Goal: Transaction & Acquisition: Subscribe to service/newsletter

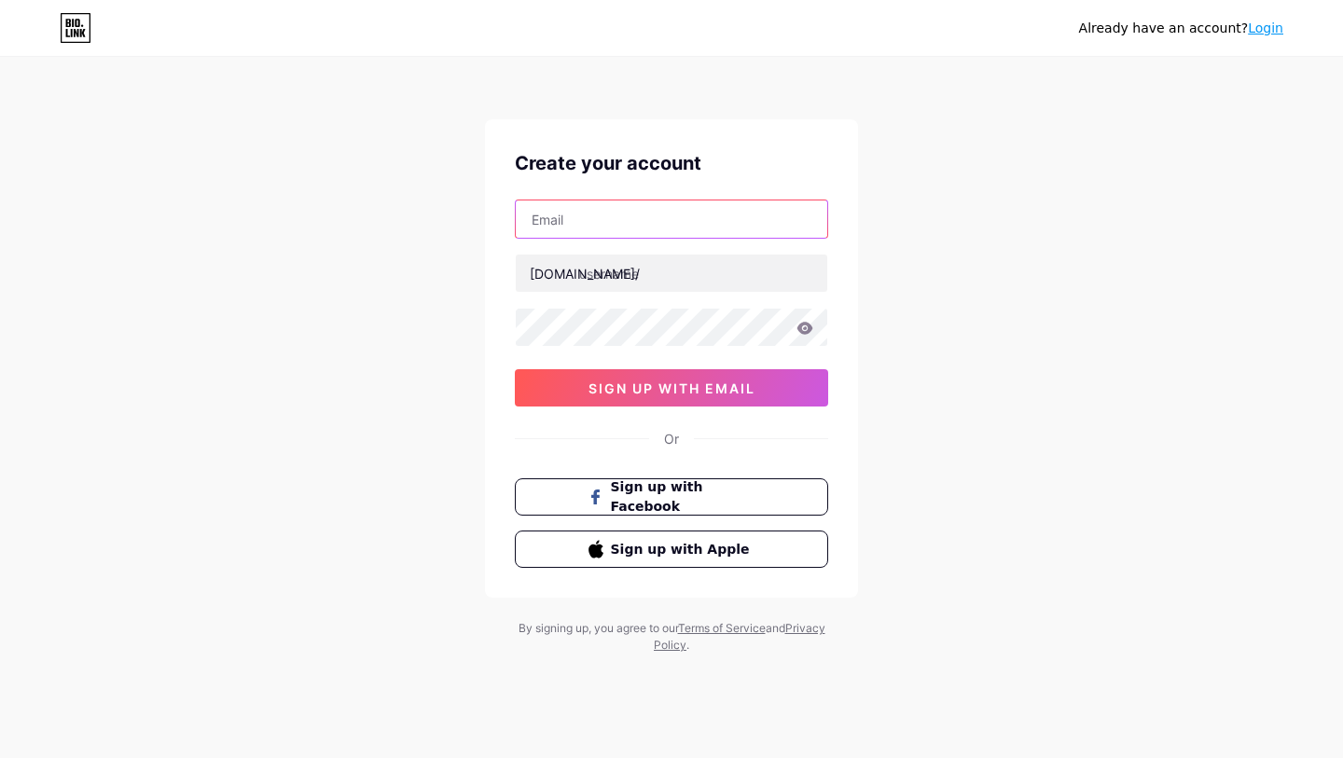
click at [614, 237] on input "text" at bounding box center [671, 219] width 311 height 37
type input "[DOMAIN_NAME][EMAIL_ADDRESS][DOMAIN_NAME]"
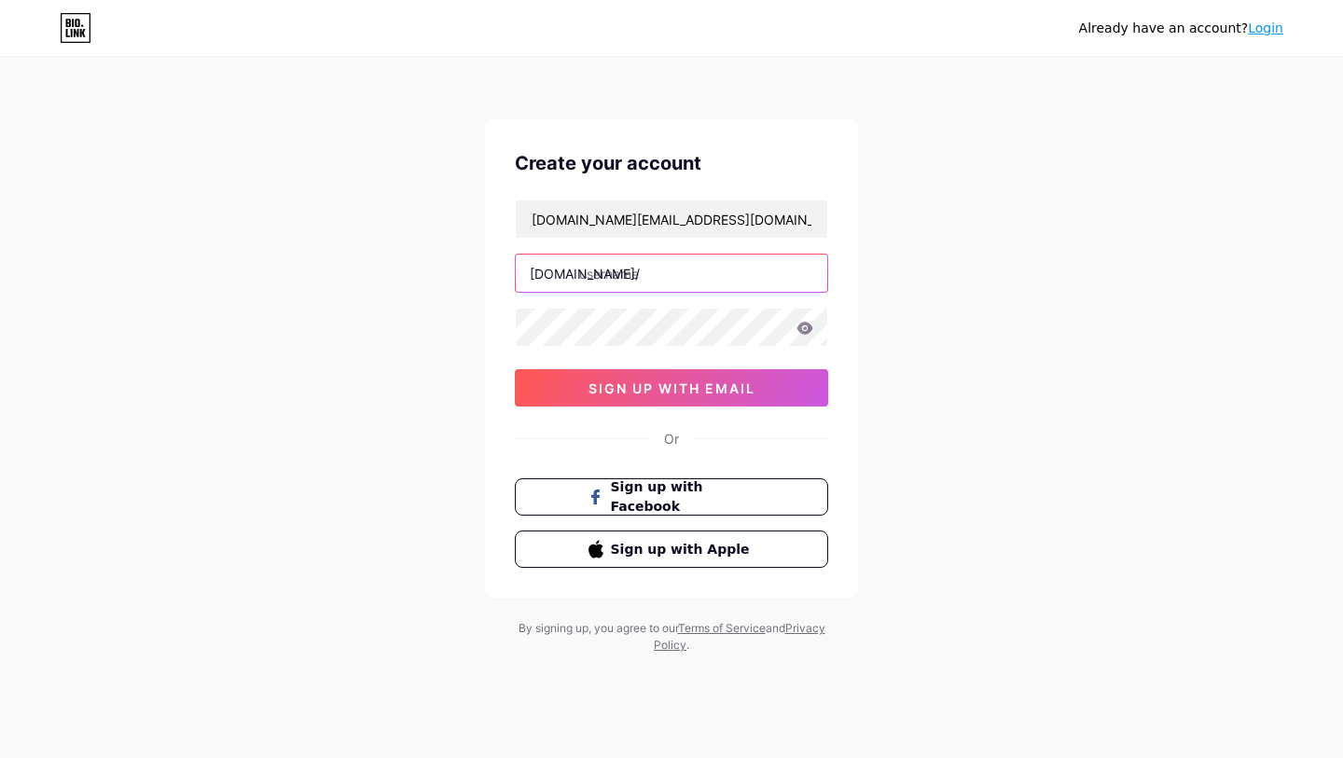
click at [689, 260] on input "text" at bounding box center [671, 273] width 311 height 37
paste input "nuvamedspa"
type input "nuvamedspa"
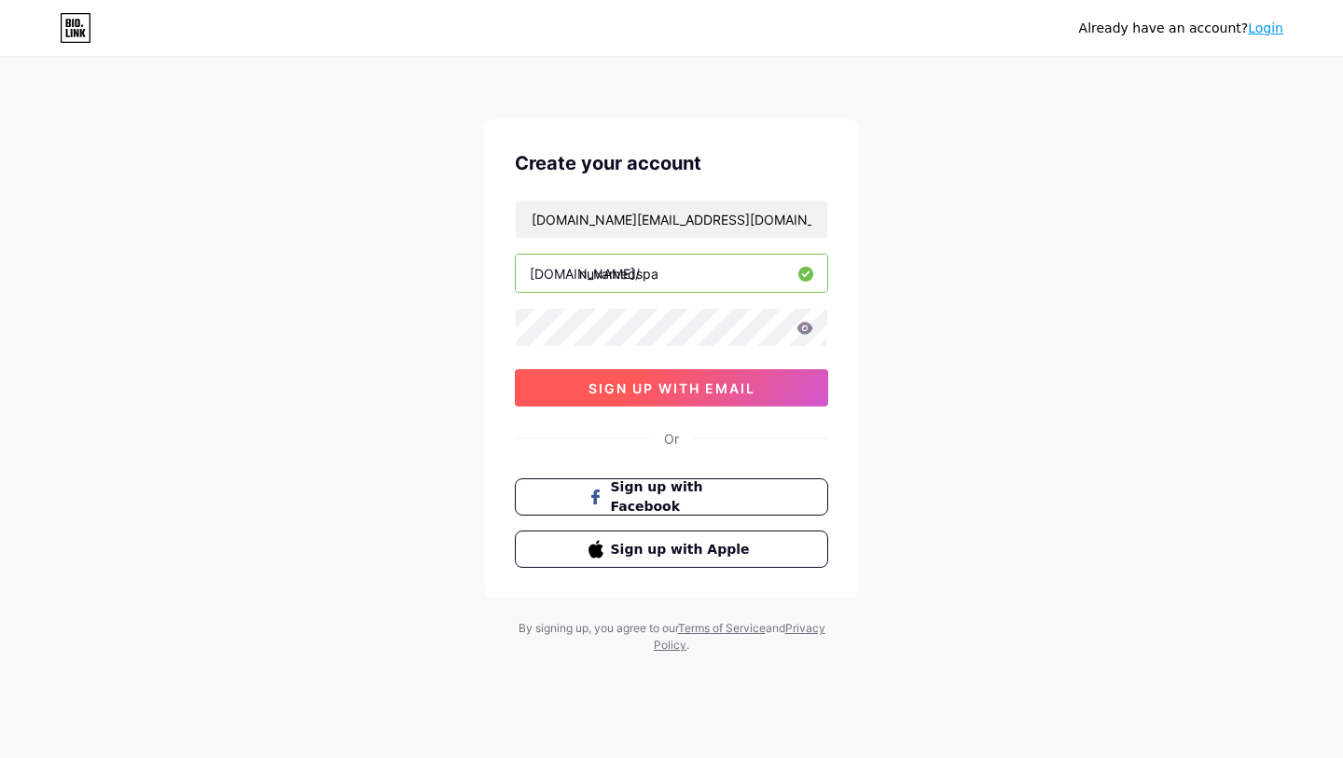
click at [720, 384] on span "sign up with email" at bounding box center [671, 388] width 167 height 16
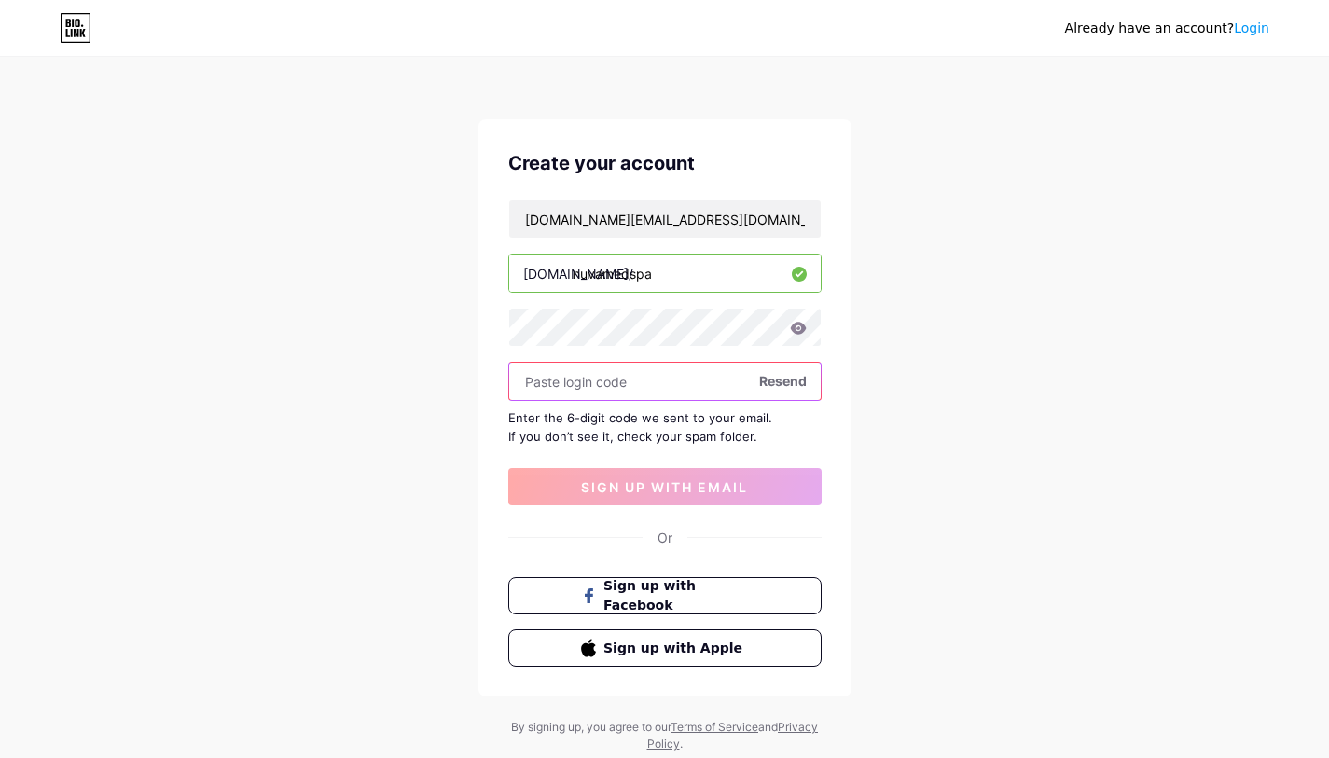
click at [649, 385] on input "text" at bounding box center [664, 381] width 311 height 37
paste input "487296"
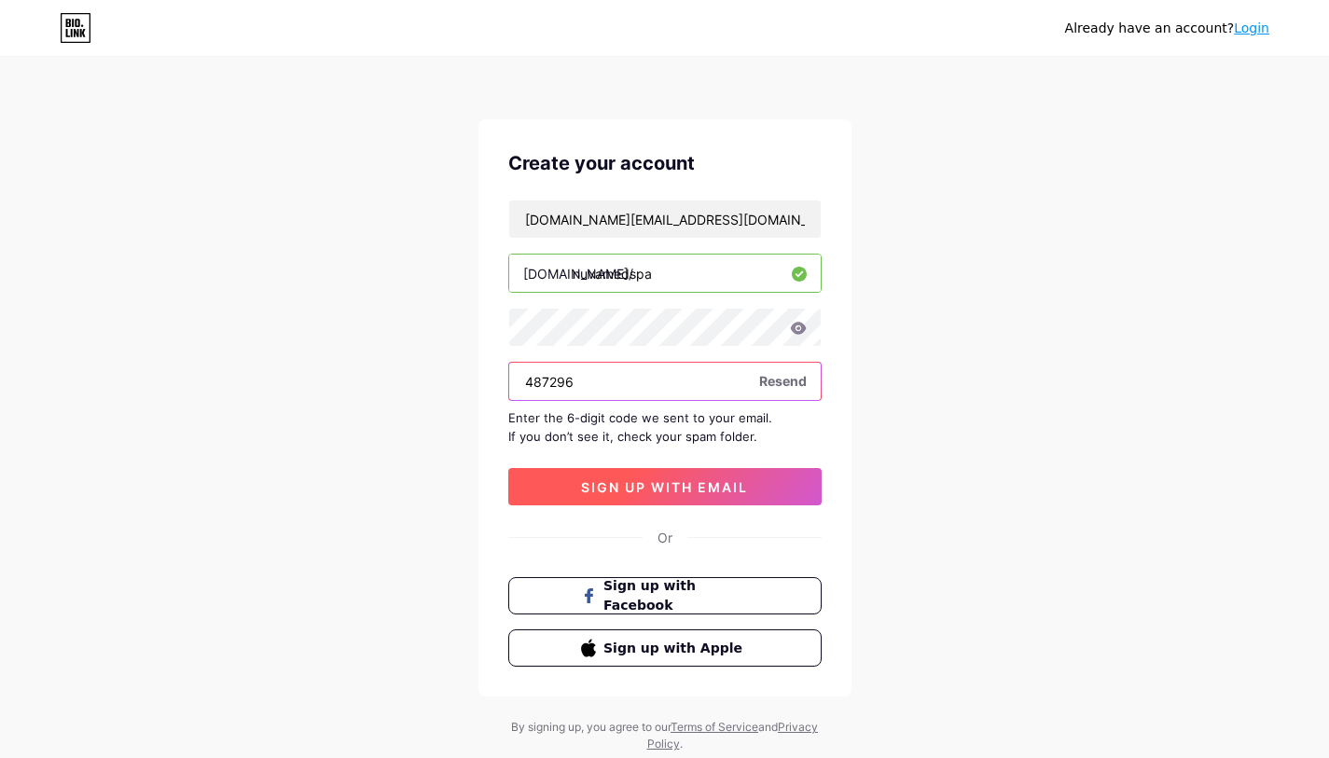
type input "487296"
click at [733, 495] on button "sign up with email" at bounding box center [664, 486] width 313 height 37
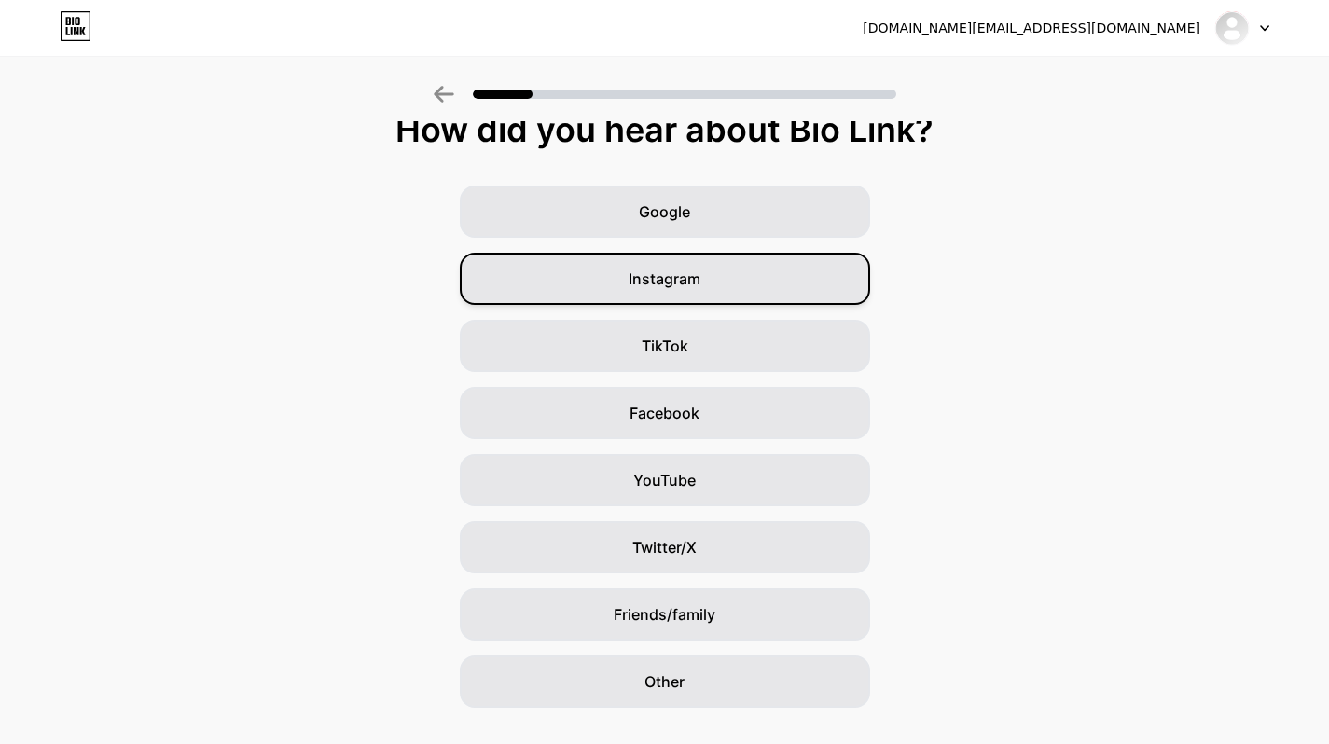
scroll to position [60, 0]
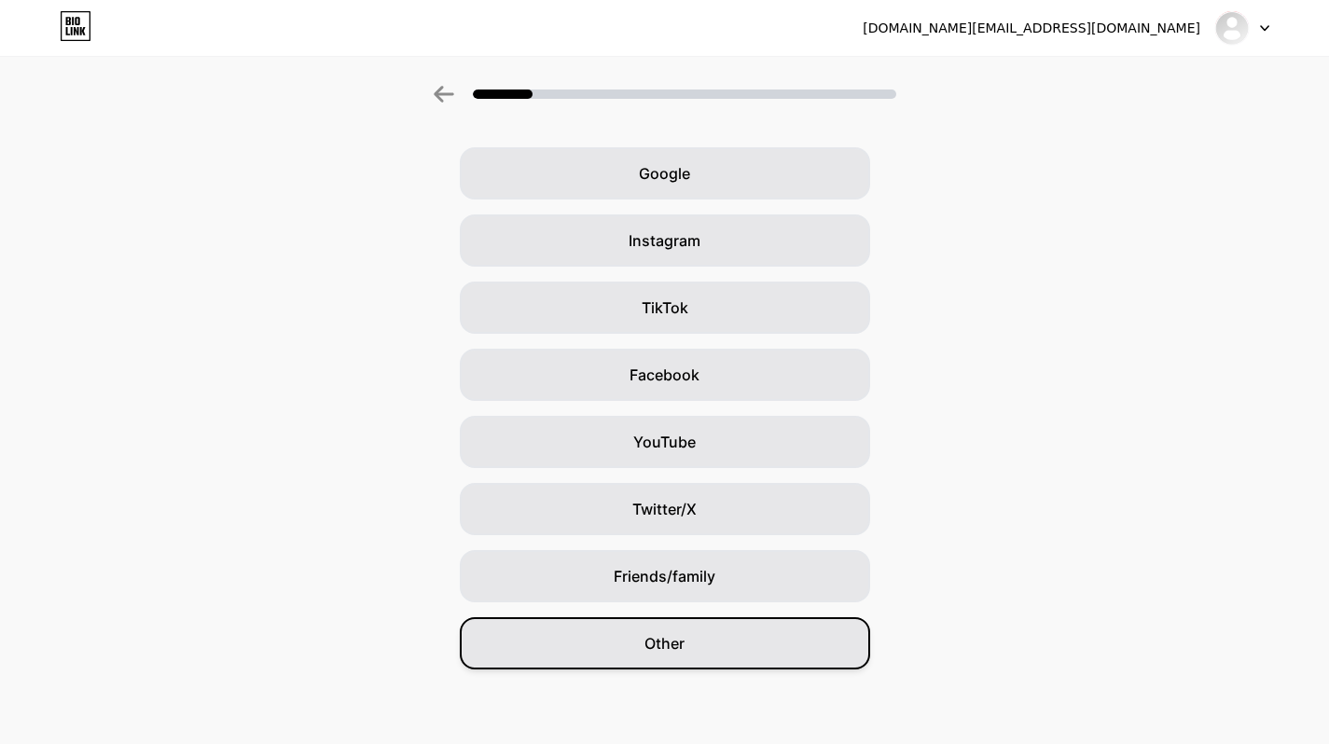
click at [795, 641] on div "Other" at bounding box center [665, 643] width 410 height 52
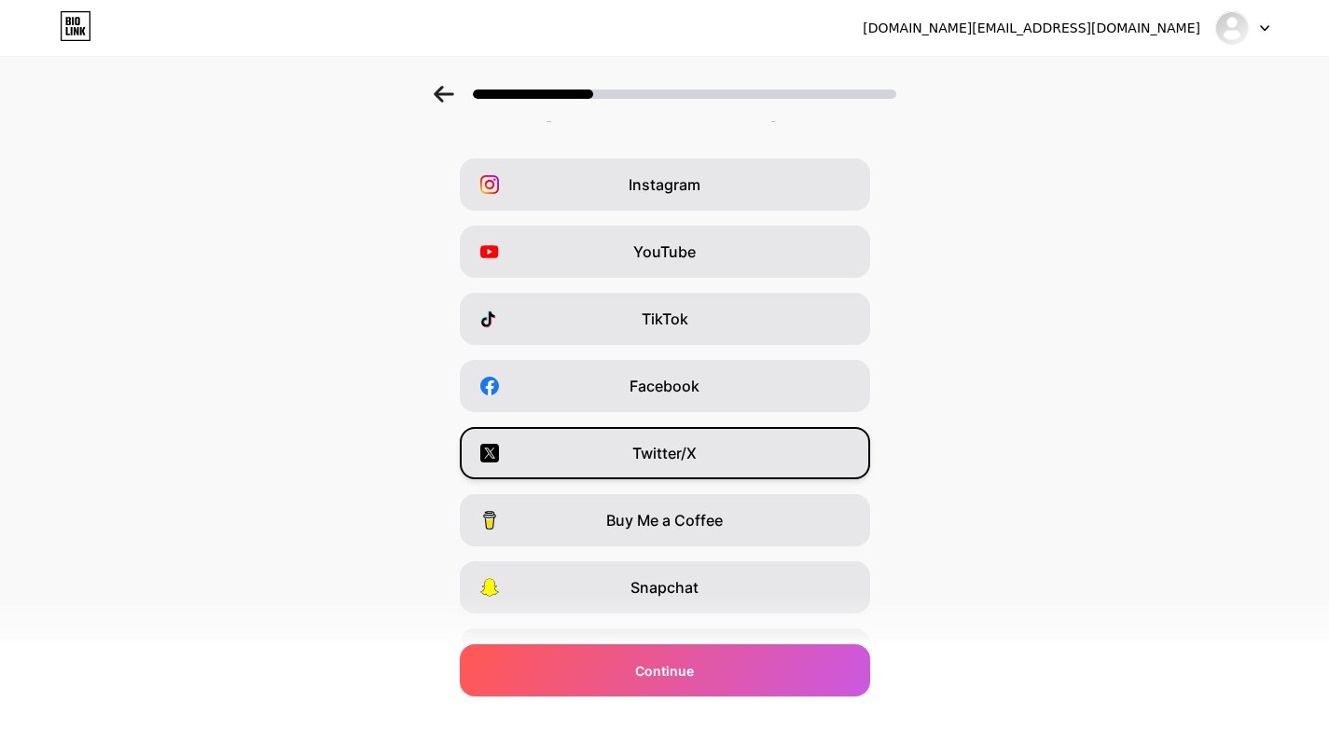
scroll to position [153, 0]
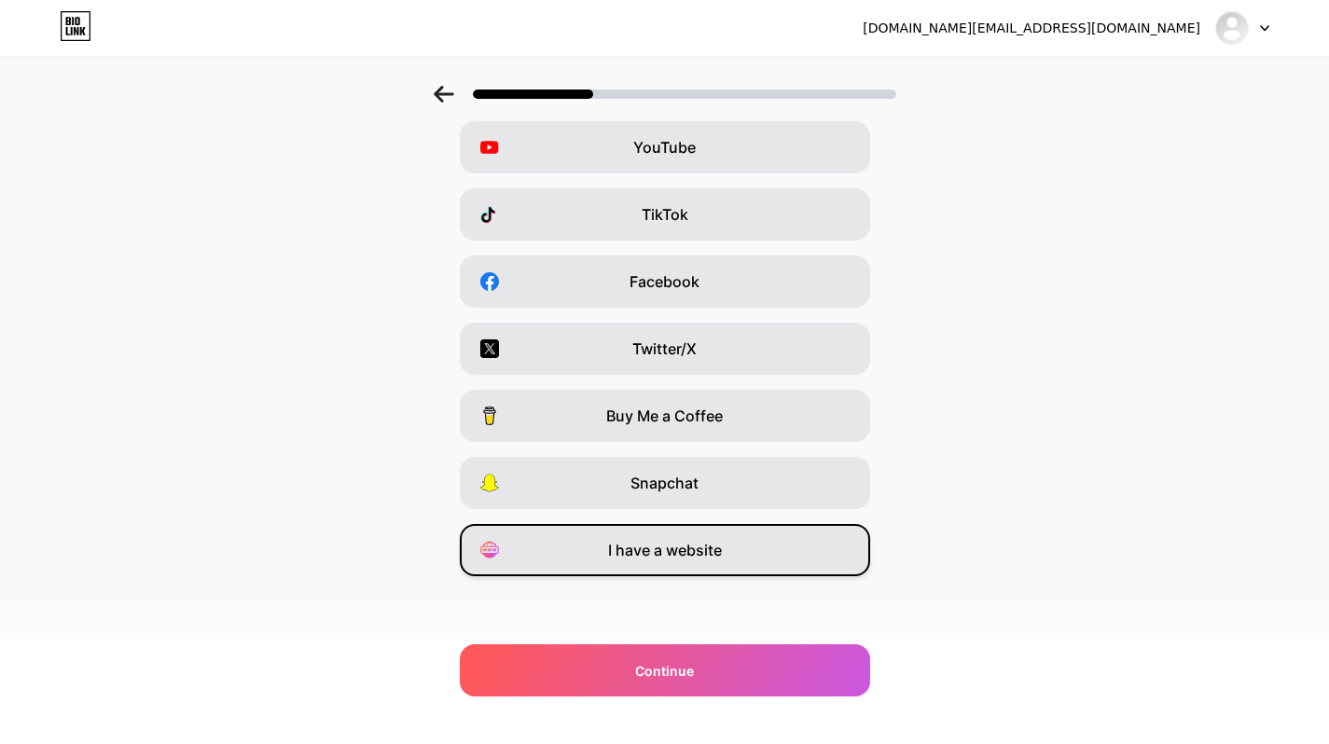
click at [804, 551] on div "I have a website" at bounding box center [665, 550] width 410 height 52
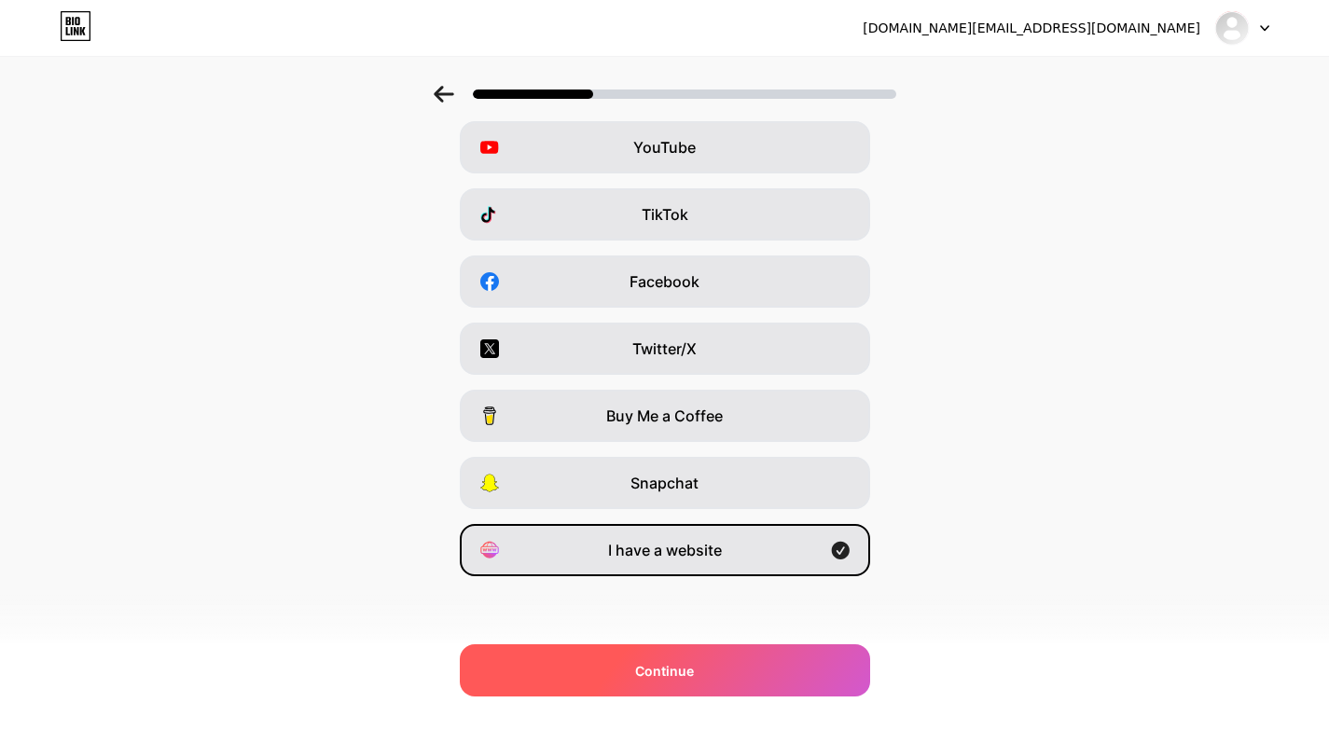
click at [782, 679] on div "Continue" at bounding box center [665, 670] width 410 height 52
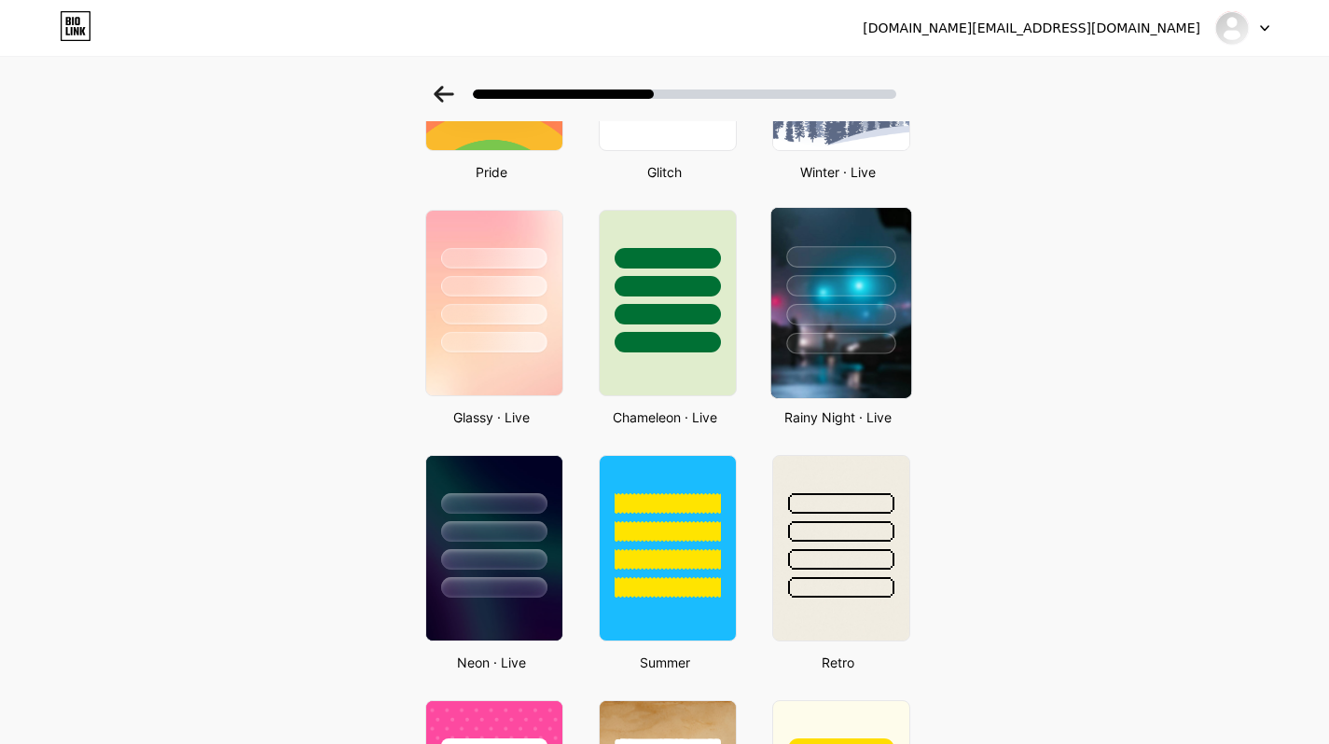
scroll to position [451, 0]
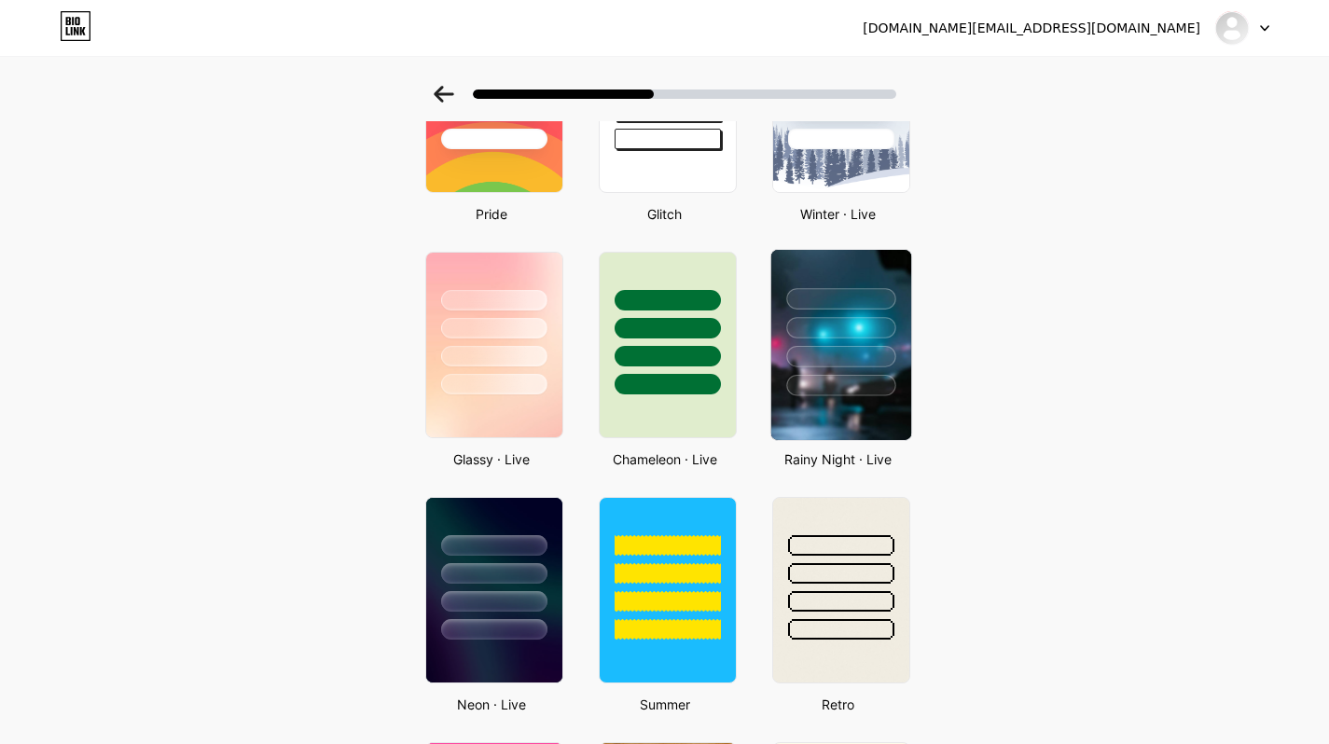
click at [861, 392] on div at bounding box center [840, 385] width 109 height 21
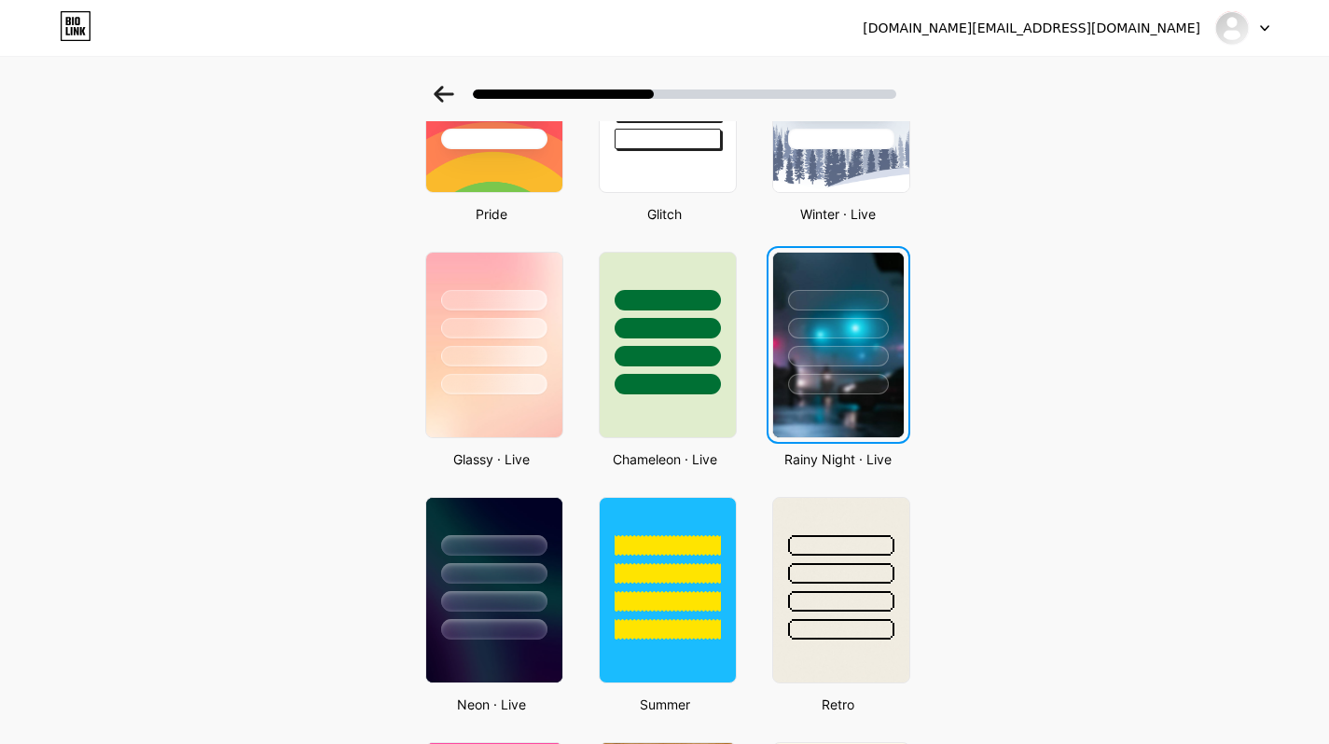
scroll to position [0, 0]
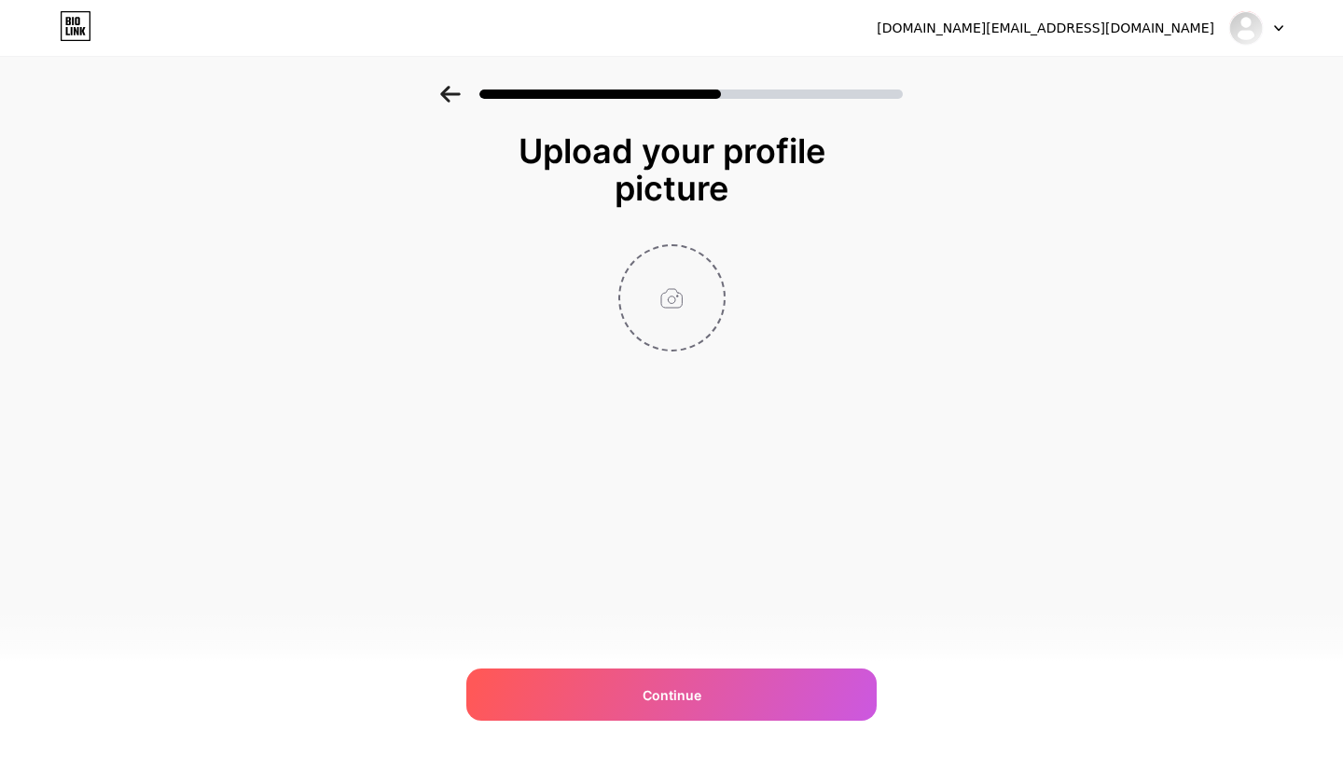
click at [665, 298] on input "file" at bounding box center [672, 298] width 104 height 104
type input "C:\fakepath\NUVMEDSPA - LOGO.png"
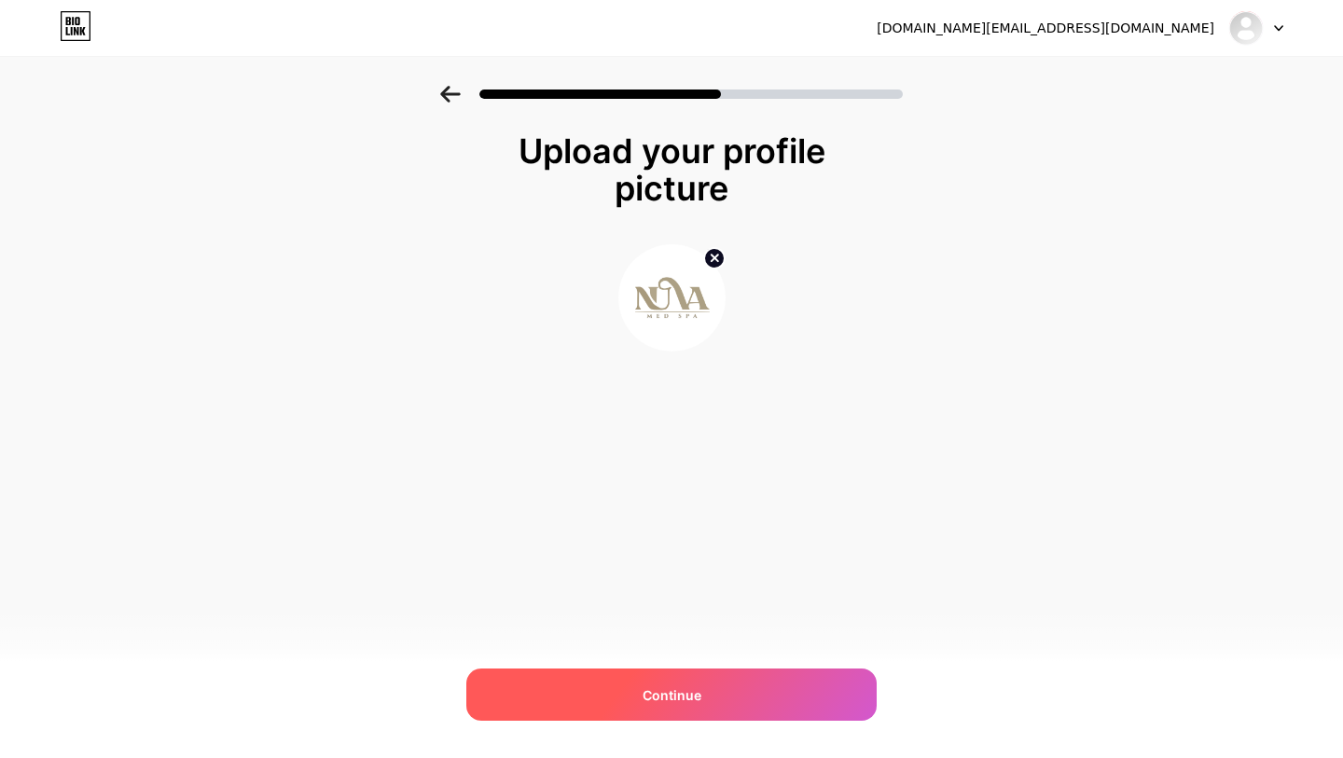
click at [755, 699] on div "Continue" at bounding box center [671, 695] width 410 height 52
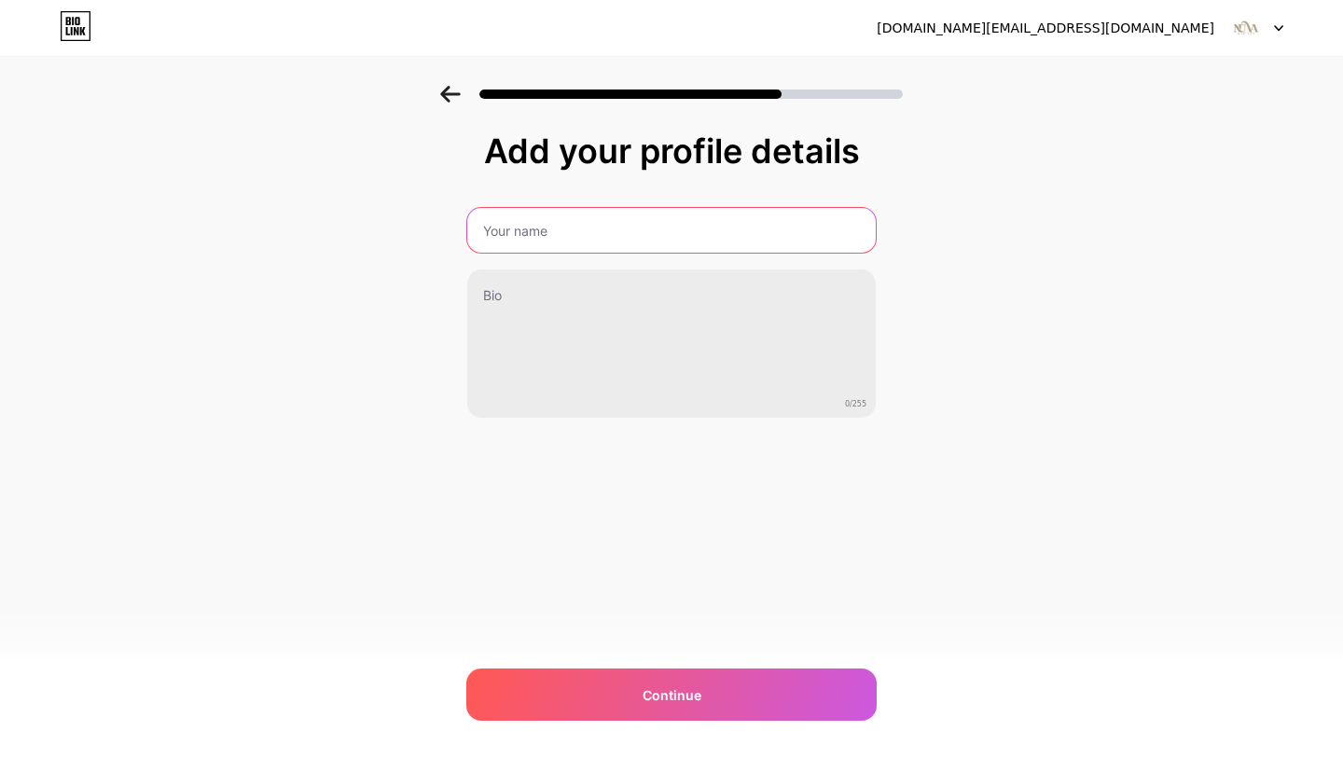
click at [609, 243] on input "text" at bounding box center [671, 230] width 408 height 45
paste input "Nuva Med Spa"
type input "Nuva Med Spa"
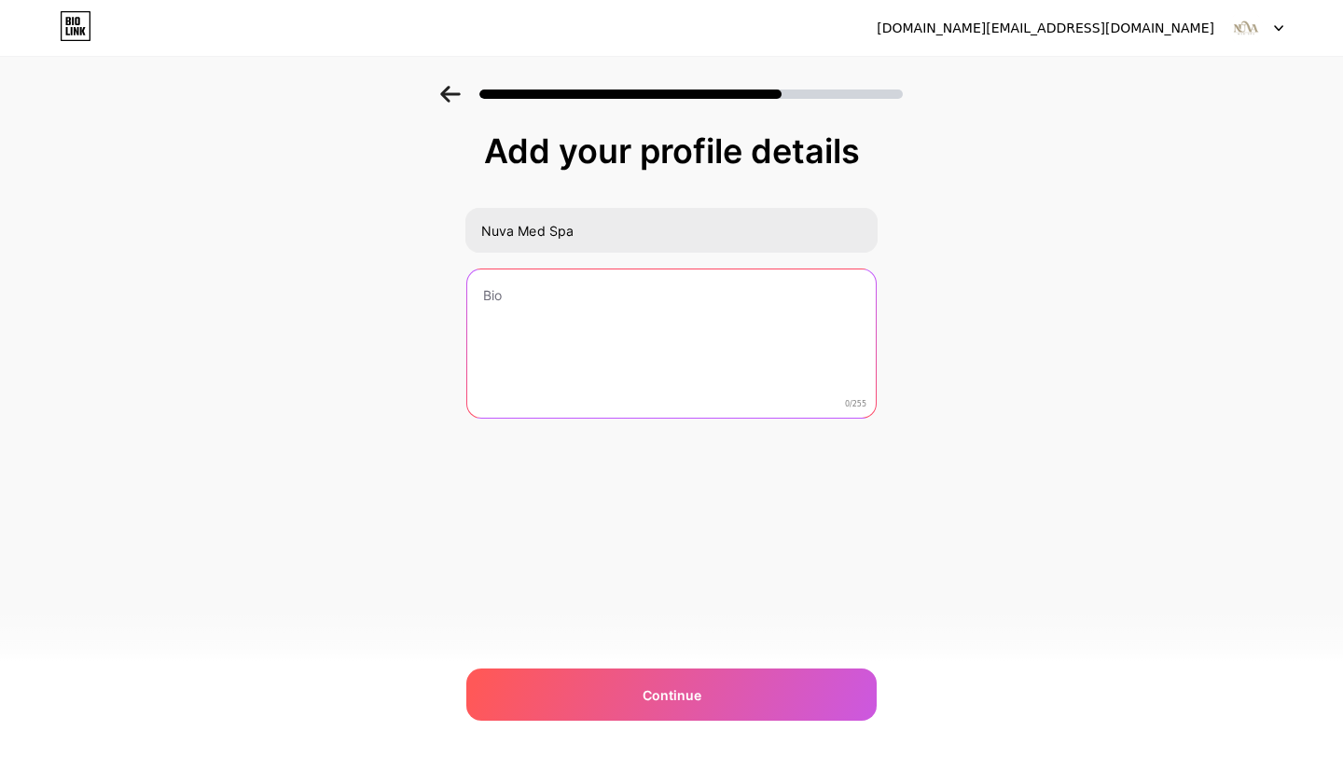
click at [657, 349] on textarea at bounding box center [671, 345] width 408 height 150
paste textarea "NuVa Med Spa is a calm, inviting sanctuary offering advanced, personalized aest…"
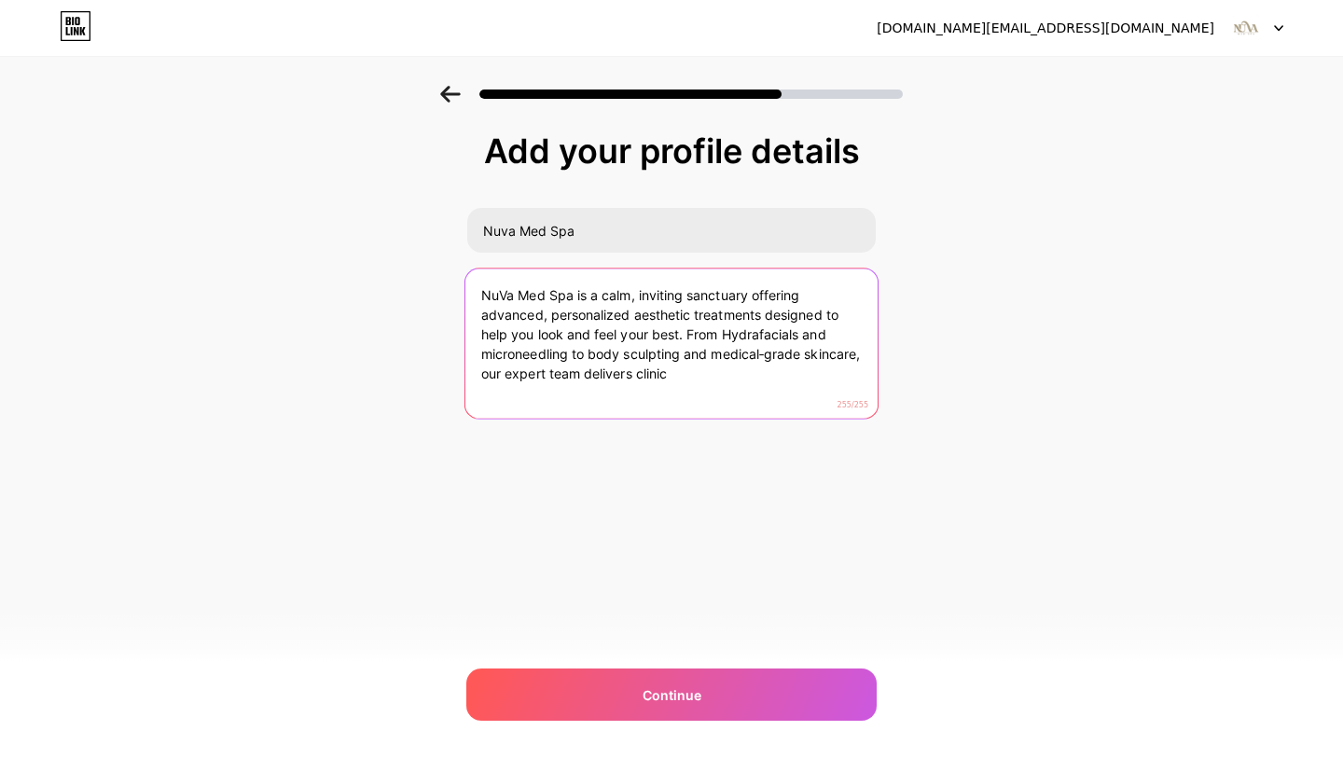
click at [691, 367] on textarea "NuVa Med Spa is a calm, inviting sanctuary offering advanced, personalized aest…" at bounding box center [671, 345] width 412 height 152
drag, startPoint x: 705, startPoint y: 381, endPoint x: 856, endPoint y: 357, distance: 153.0
click at [856, 357] on textarea "NuVa Med Spa is a calm, inviting sanctuary offering advanced, personalized aest…" at bounding box center [671, 345] width 412 height 152
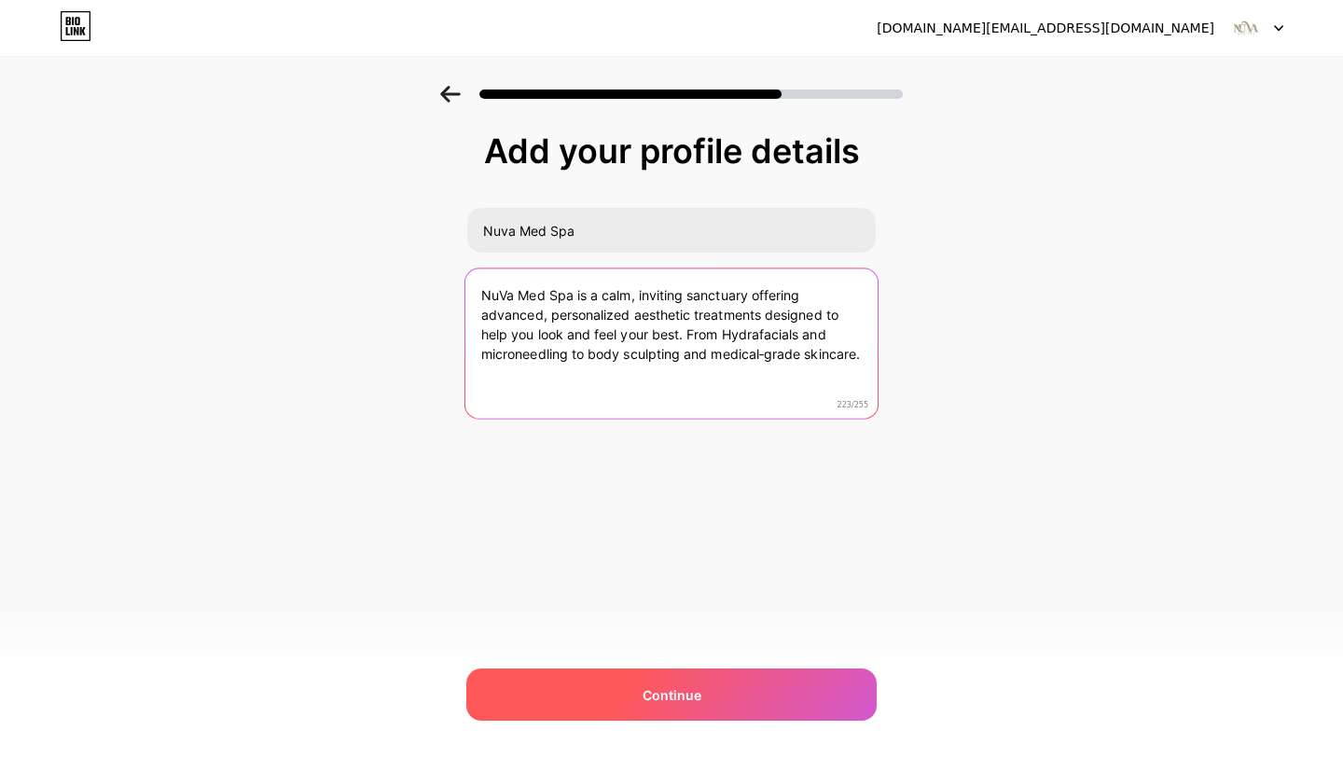
type textarea "NuVa Med Spa is a calm, inviting sanctuary offering advanced, personalized aest…"
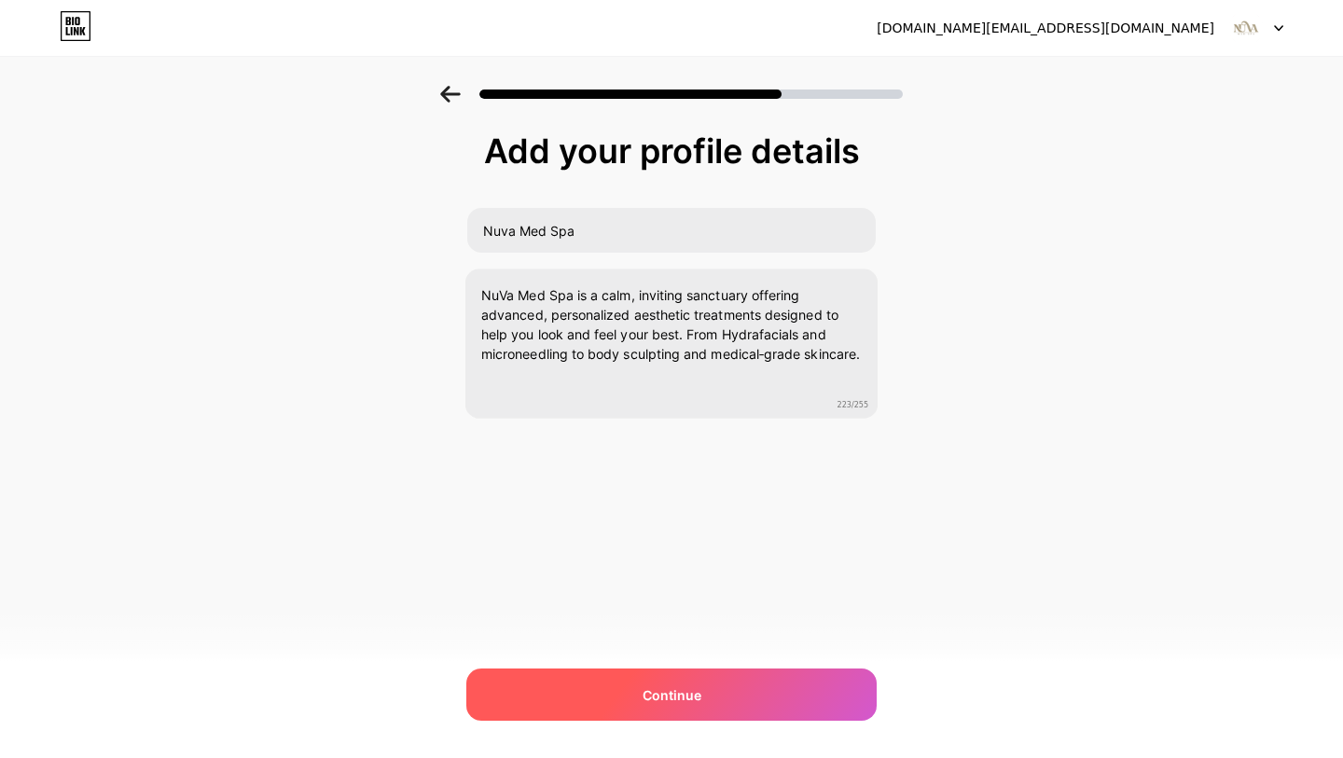
click at [716, 693] on div "Continue" at bounding box center [671, 695] width 410 height 52
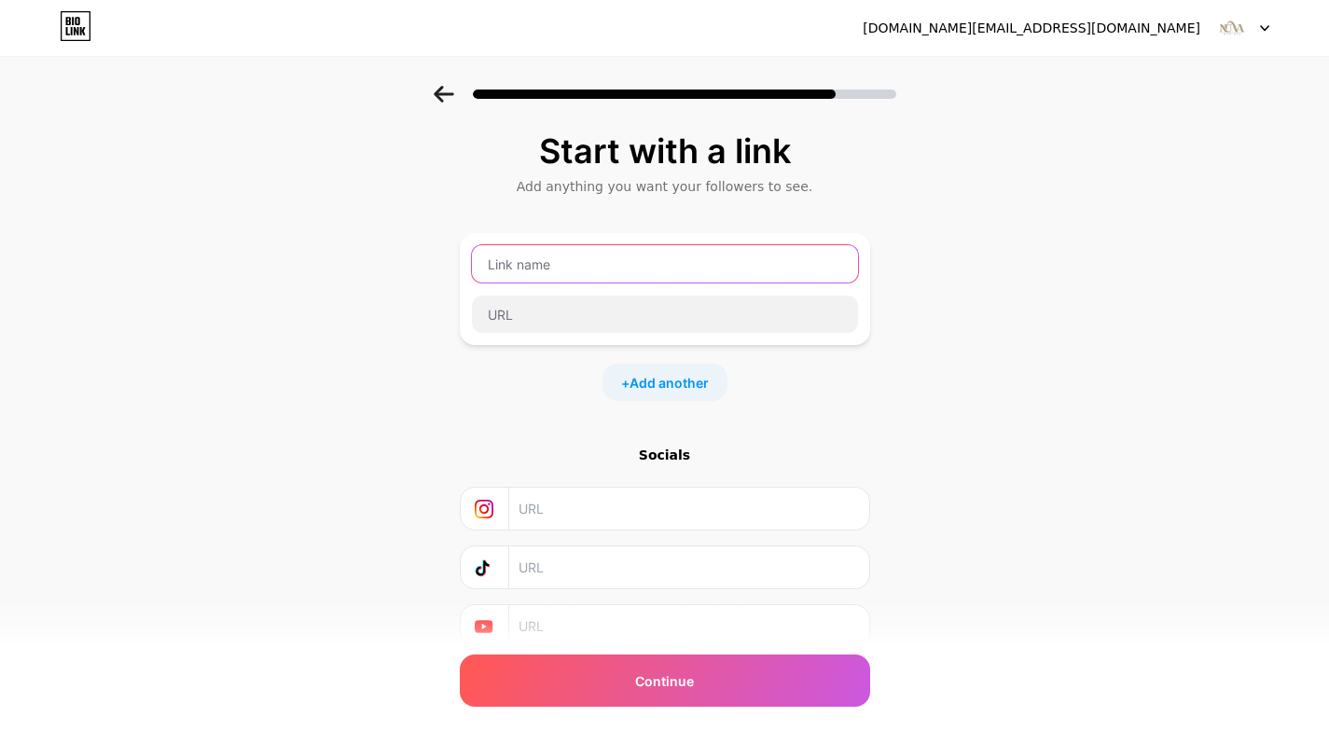
click at [607, 256] on input "text" at bounding box center [665, 263] width 386 height 37
click at [559, 269] on input "text" at bounding box center [665, 263] width 386 height 37
paste input "Nuva Med Spa"
type input "Nuva Med Spa"
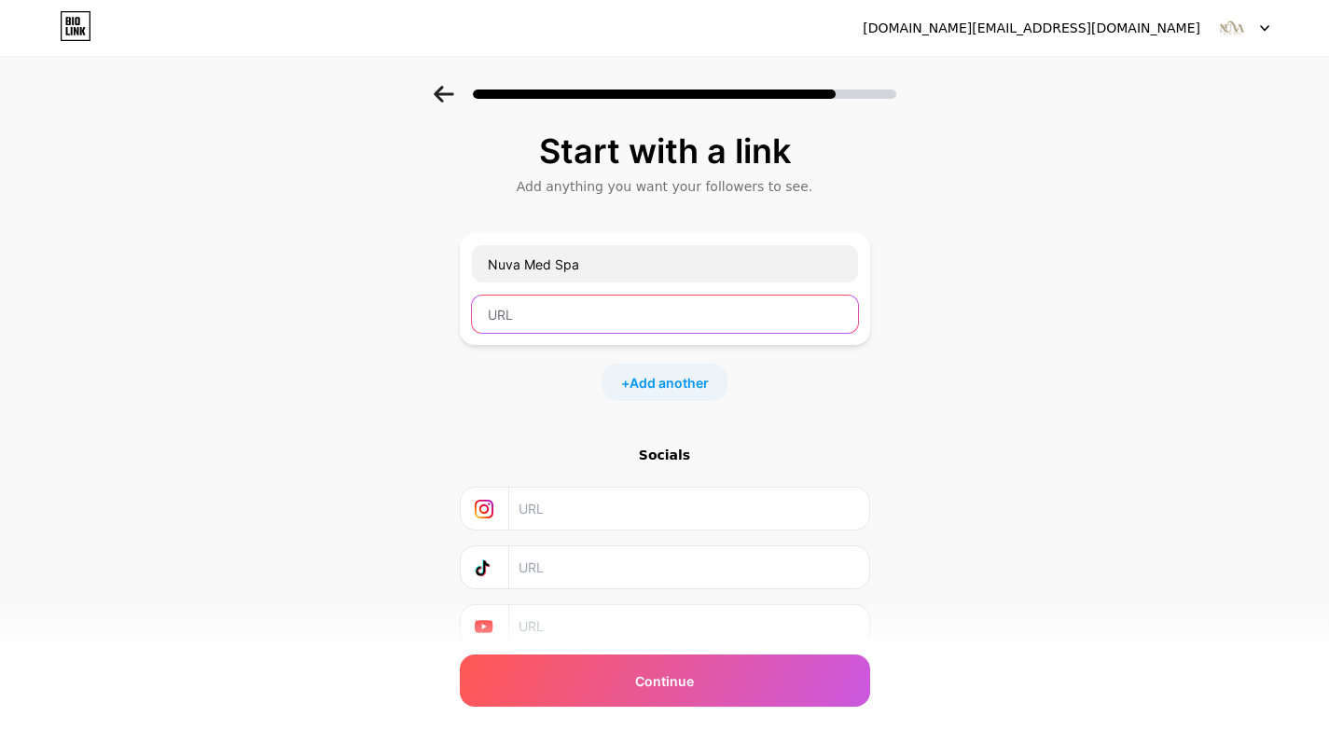
click at [602, 320] on input "text" at bounding box center [665, 314] width 386 height 37
paste input "[URL][DOMAIN_NAME]"
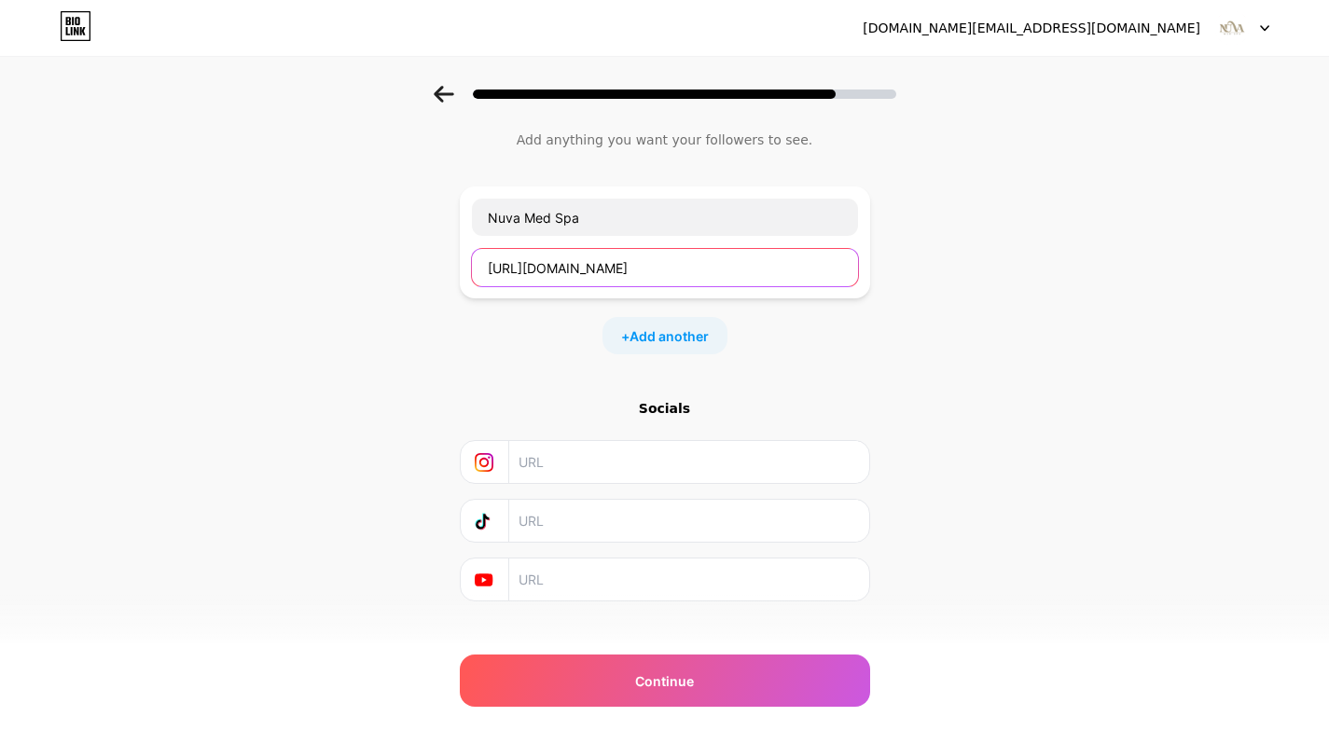
scroll to position [72, 0]
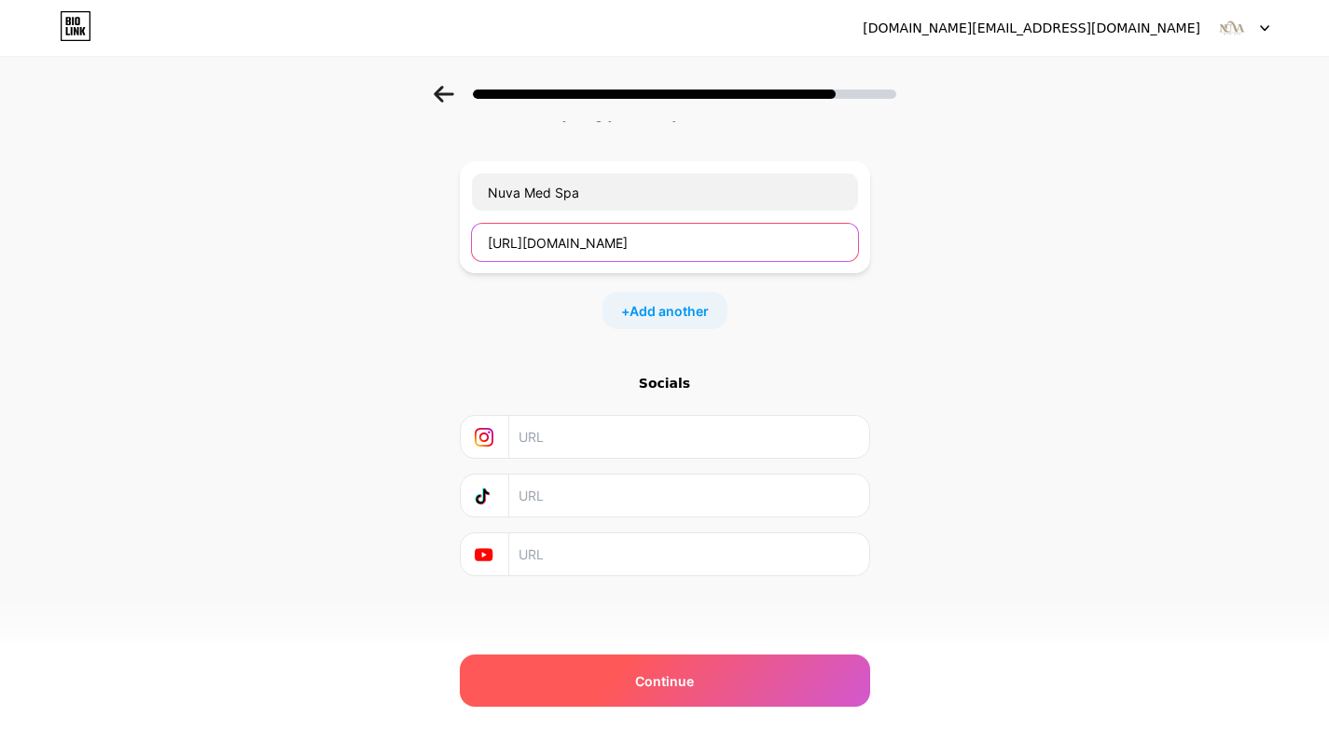
type input "[URL][DOMAIN_NAME]"
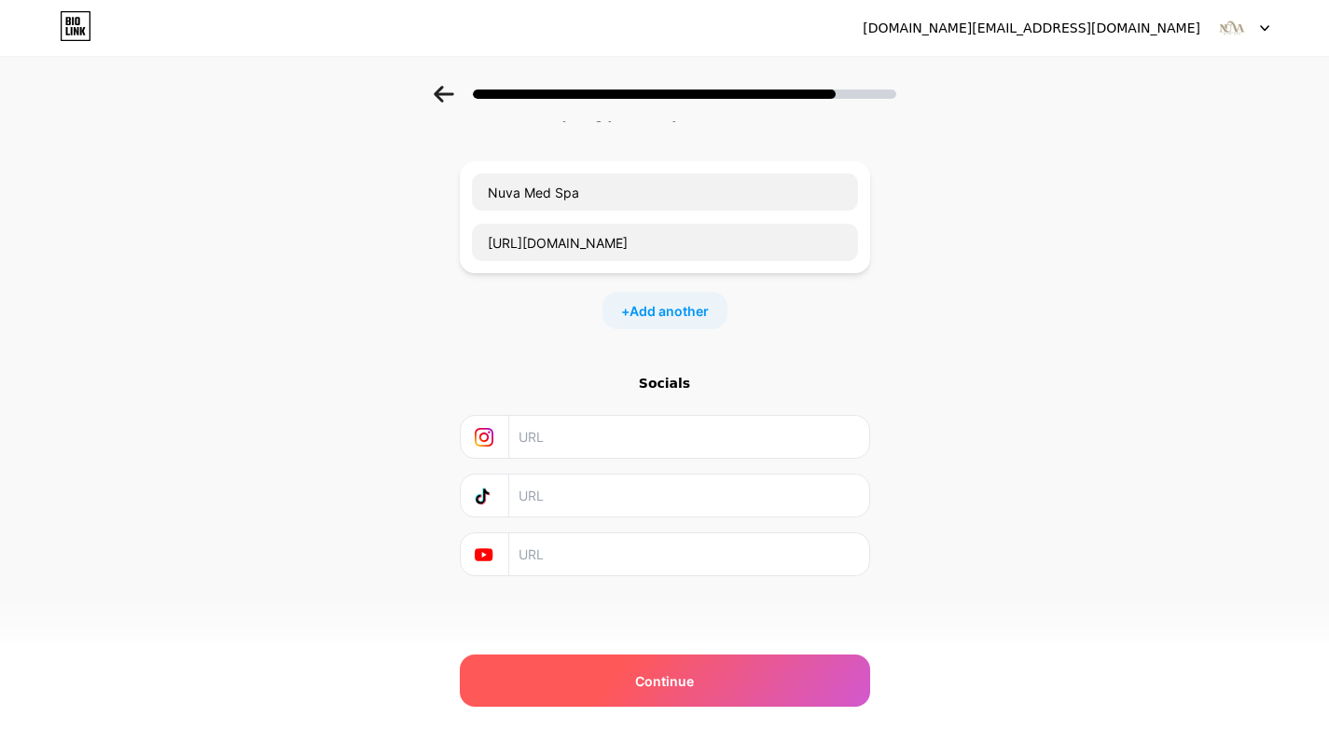
click at [671, 677] on span "Continue" at bounding box center [664, 681] width 59 height 20
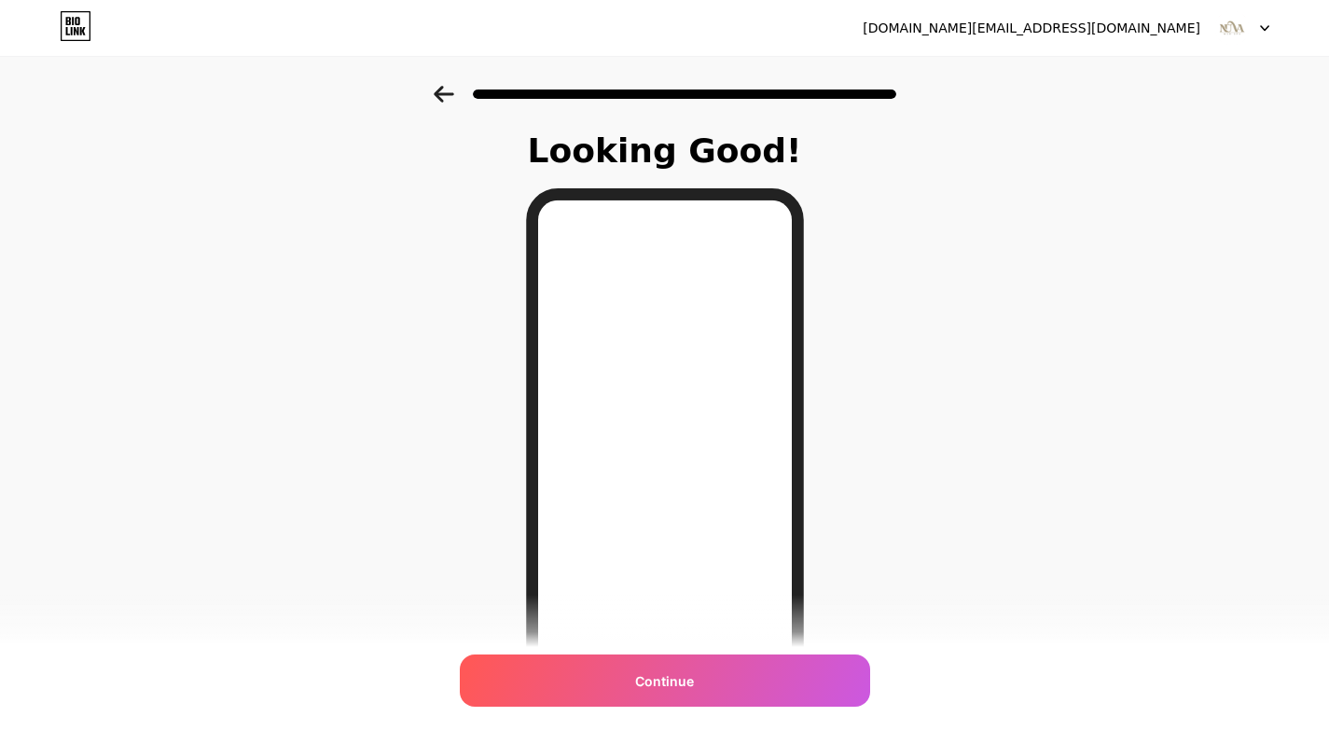
scroll to position [93, 0]
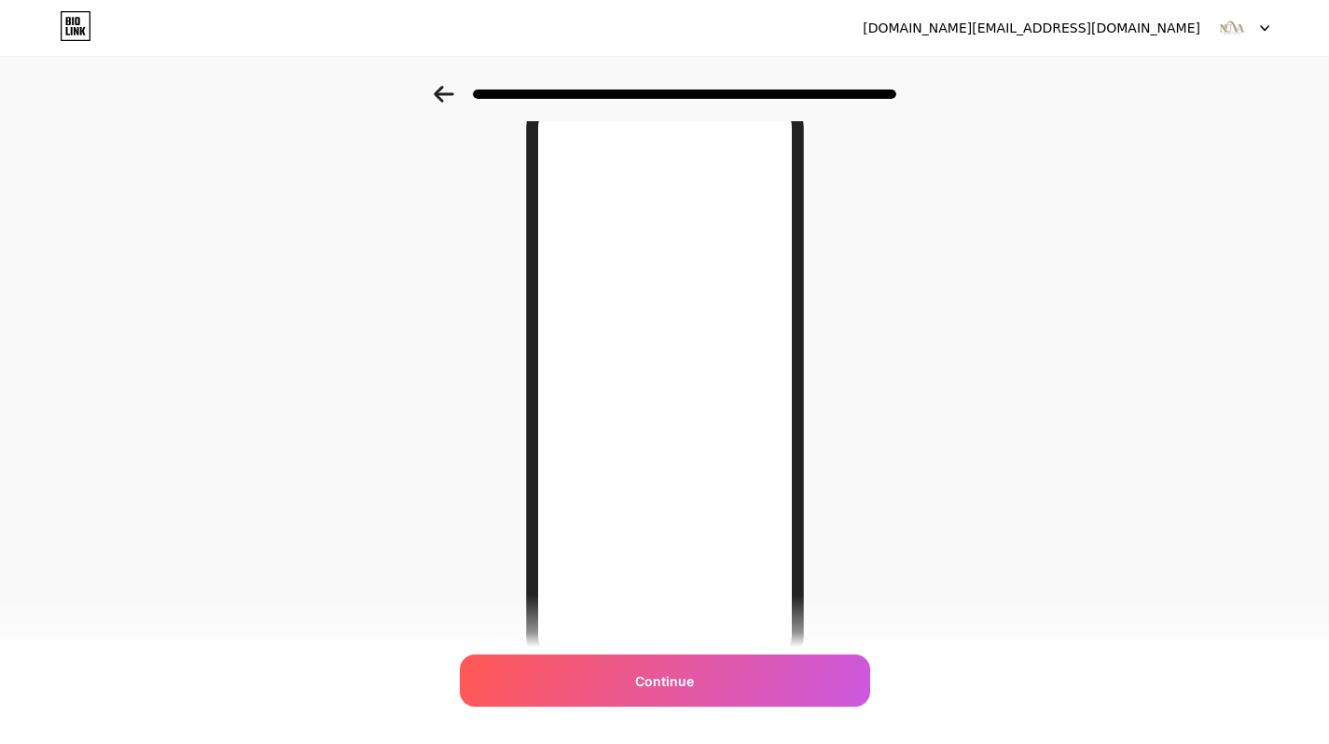
click at [528, 146] on div "Looking Good! Continue" at bounding box center [665, 404] width 326 height 730
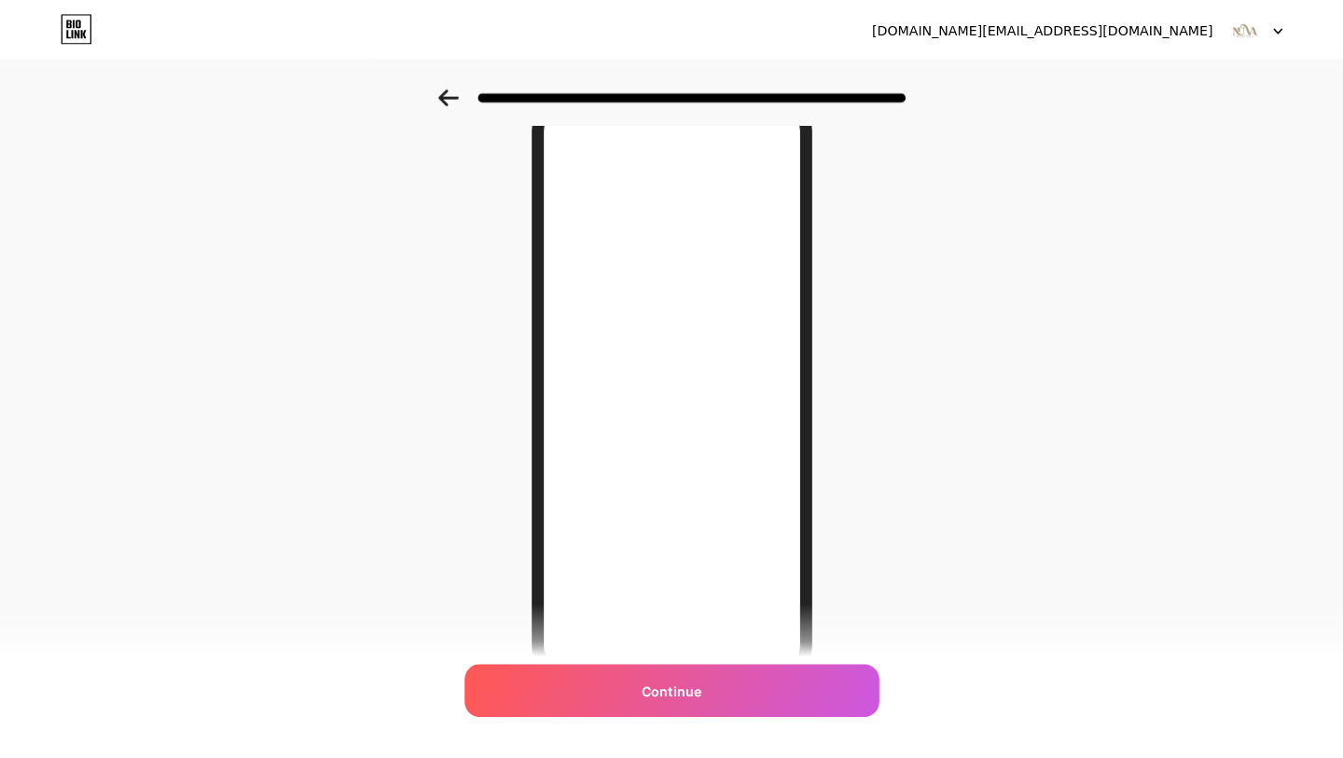
scroll to position [0, 0]
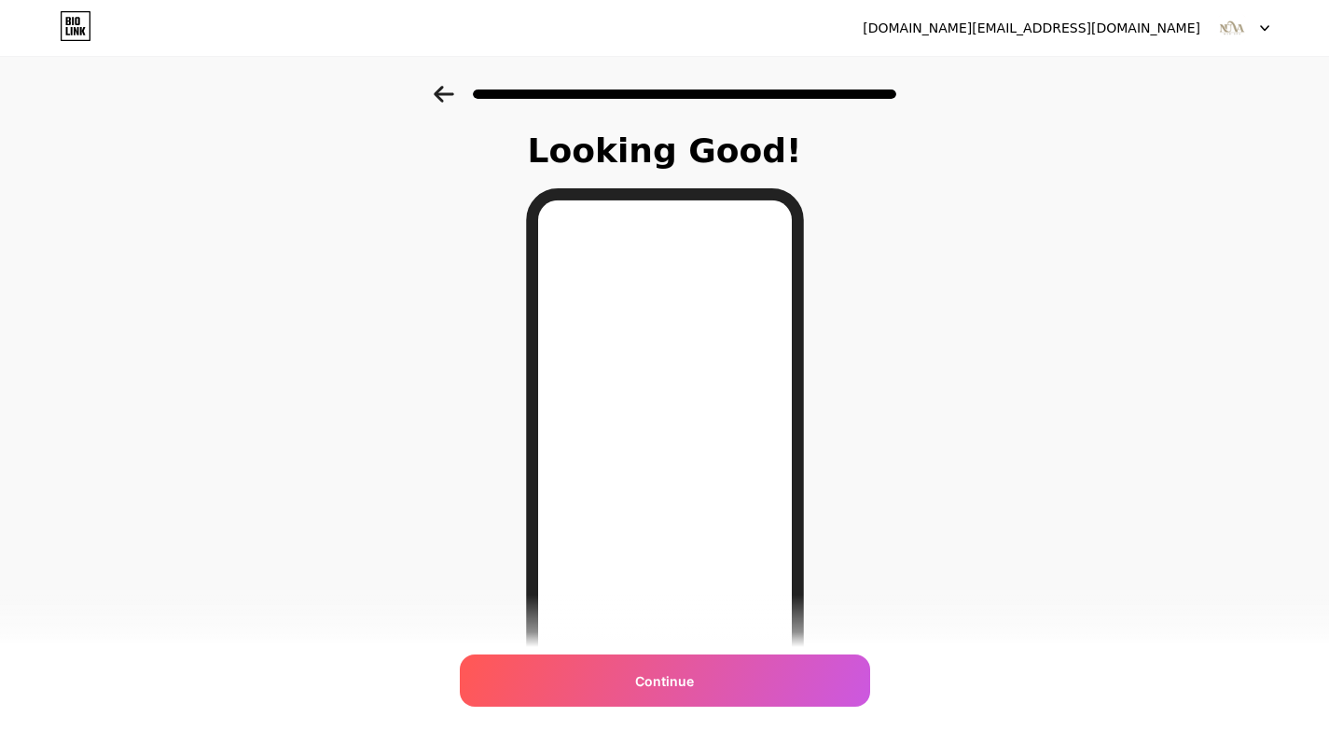
click at [665, 153] on div "Looking Good!" at bounding box center [665, 150] width 308 height 37
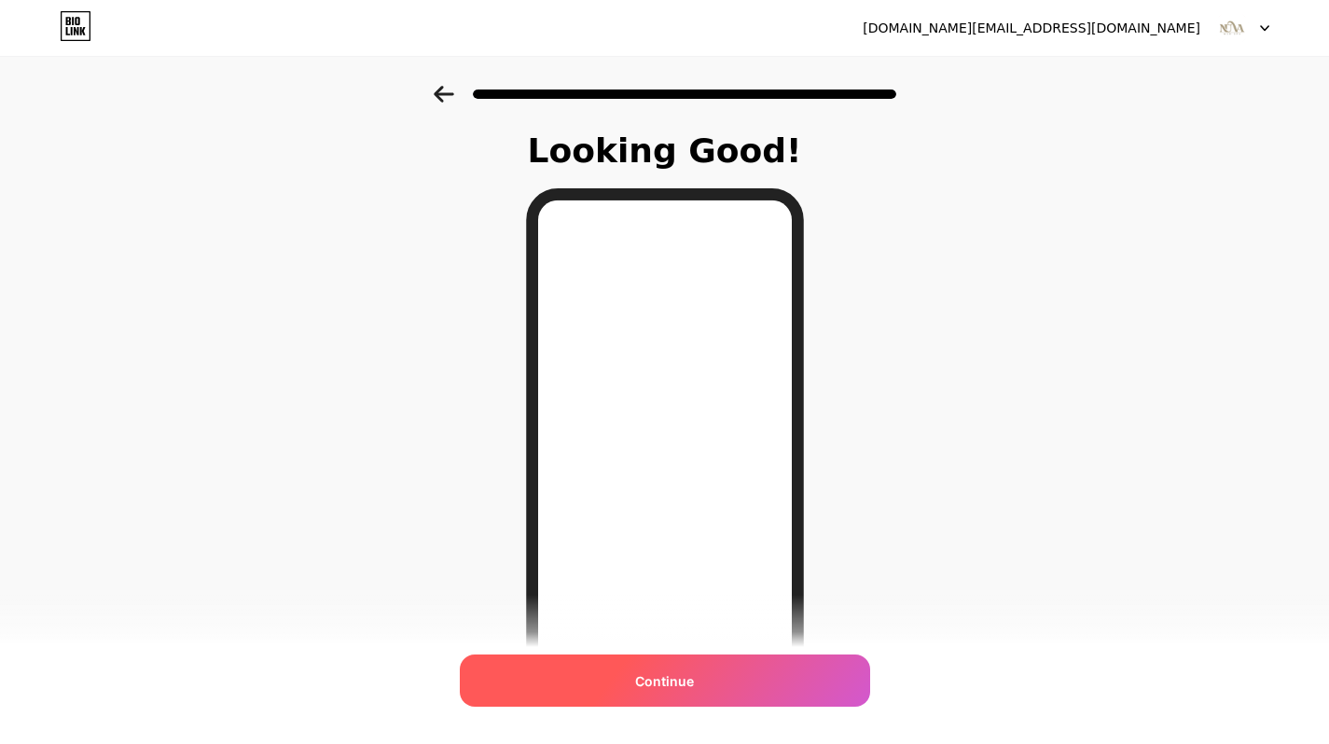
click at [729, 681] on div "Continue" at bounding box center [665, 681] width 410 height 52
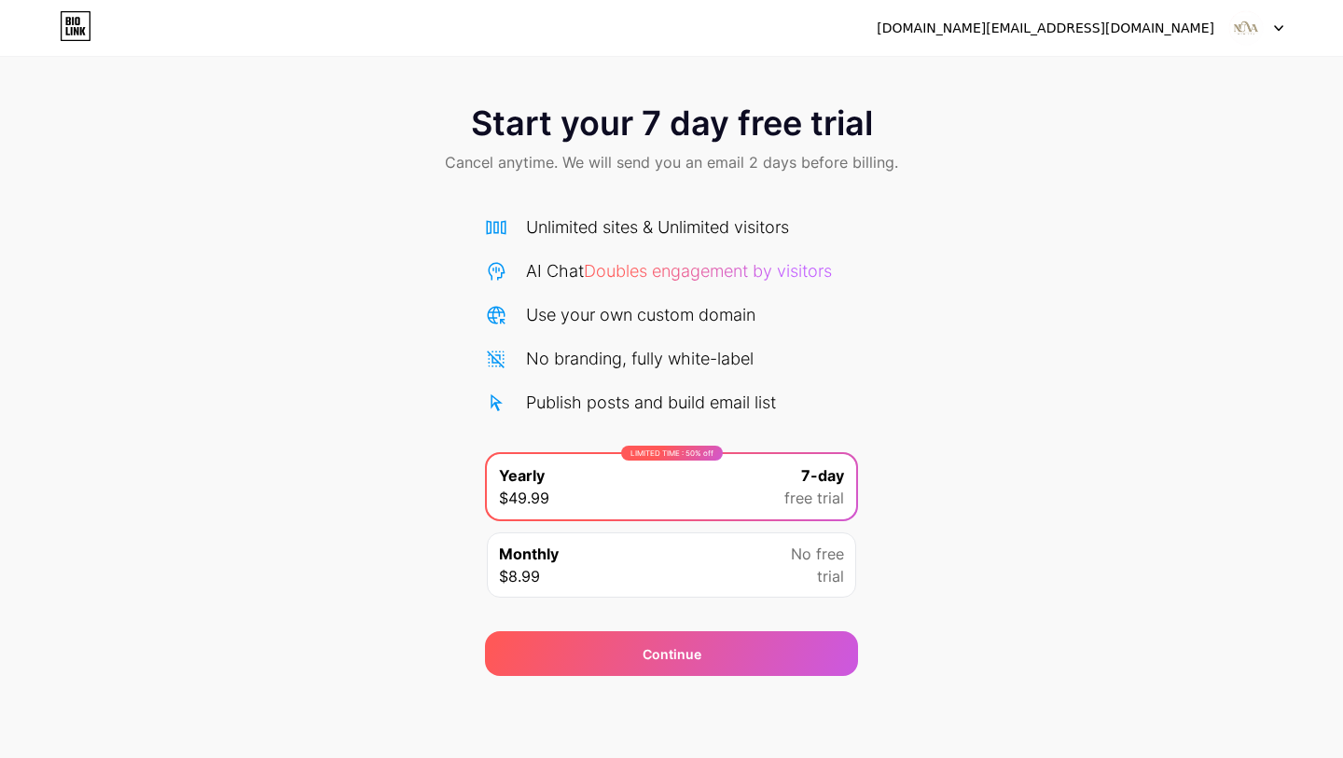
click at [1152, 31] on div "[DOMAIN_NAME][EMAIL_ADDRESS][DOMAIN_NAME]" at bounding box center [1046, 29] width 338 height 20
click at [1250, 24] on img at bounding box center [1245, 27] width 35 height 35
click at [1156, 71] on li "Logout" at bounding box center [1166, 76] width 231 height 50
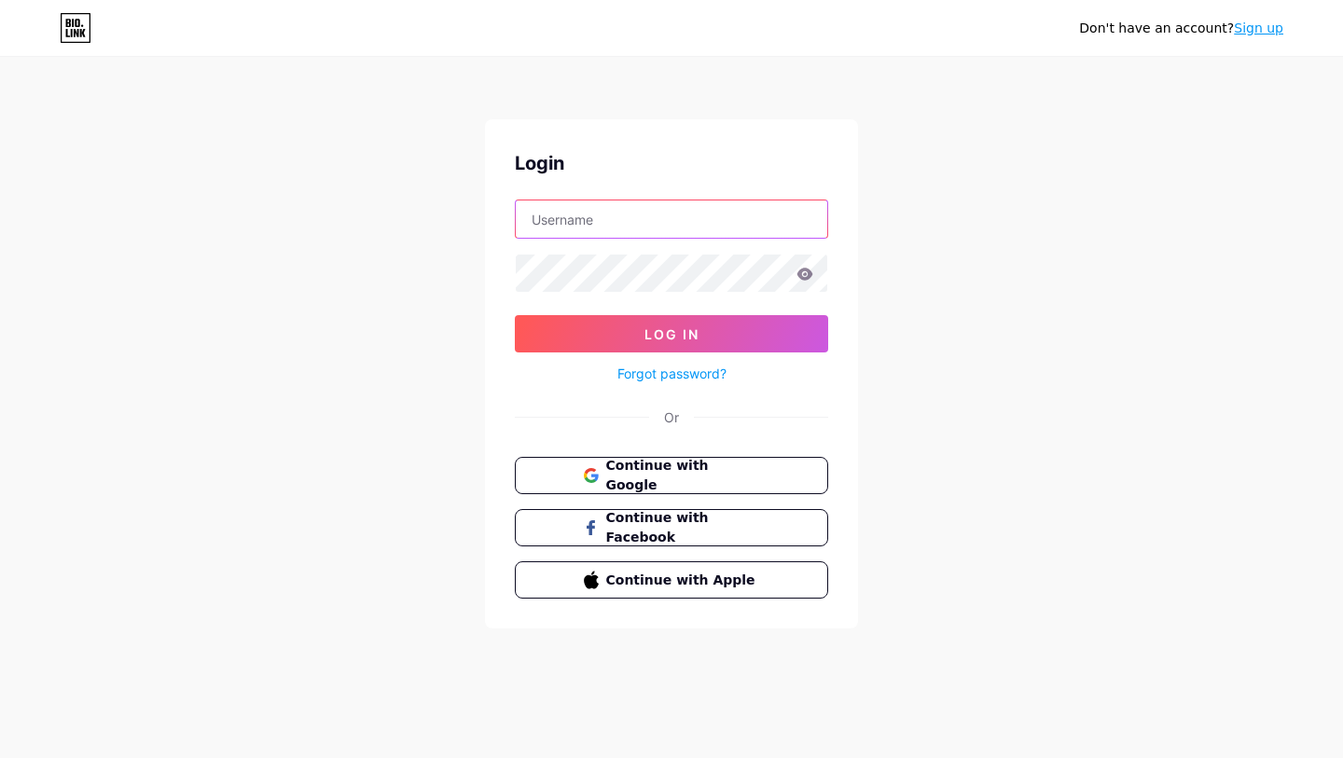
type input "[DOMAIN_NAME][EMAIL_ADDRESS][DOMAIN_NAME]"
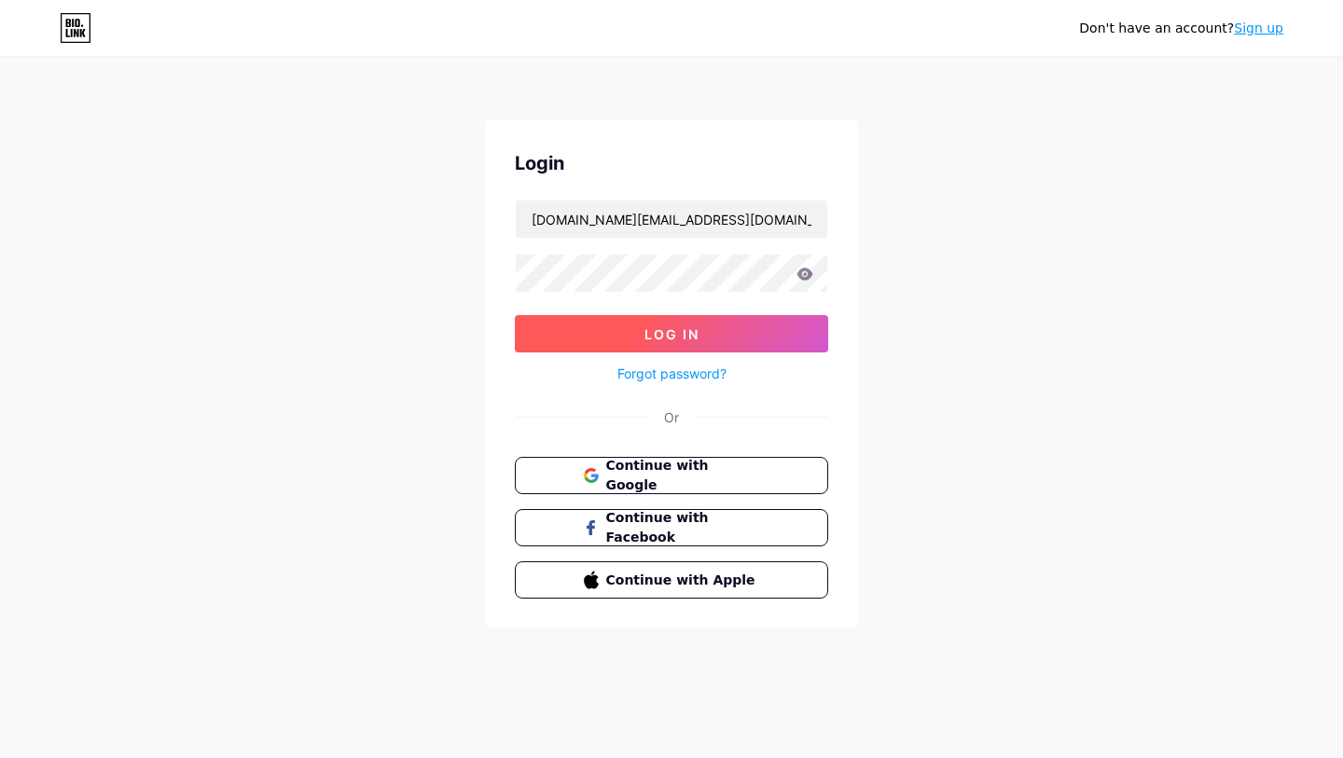
click at [771, 320] on button "Log In" at bounding box center [671, 333] width 313 height 37
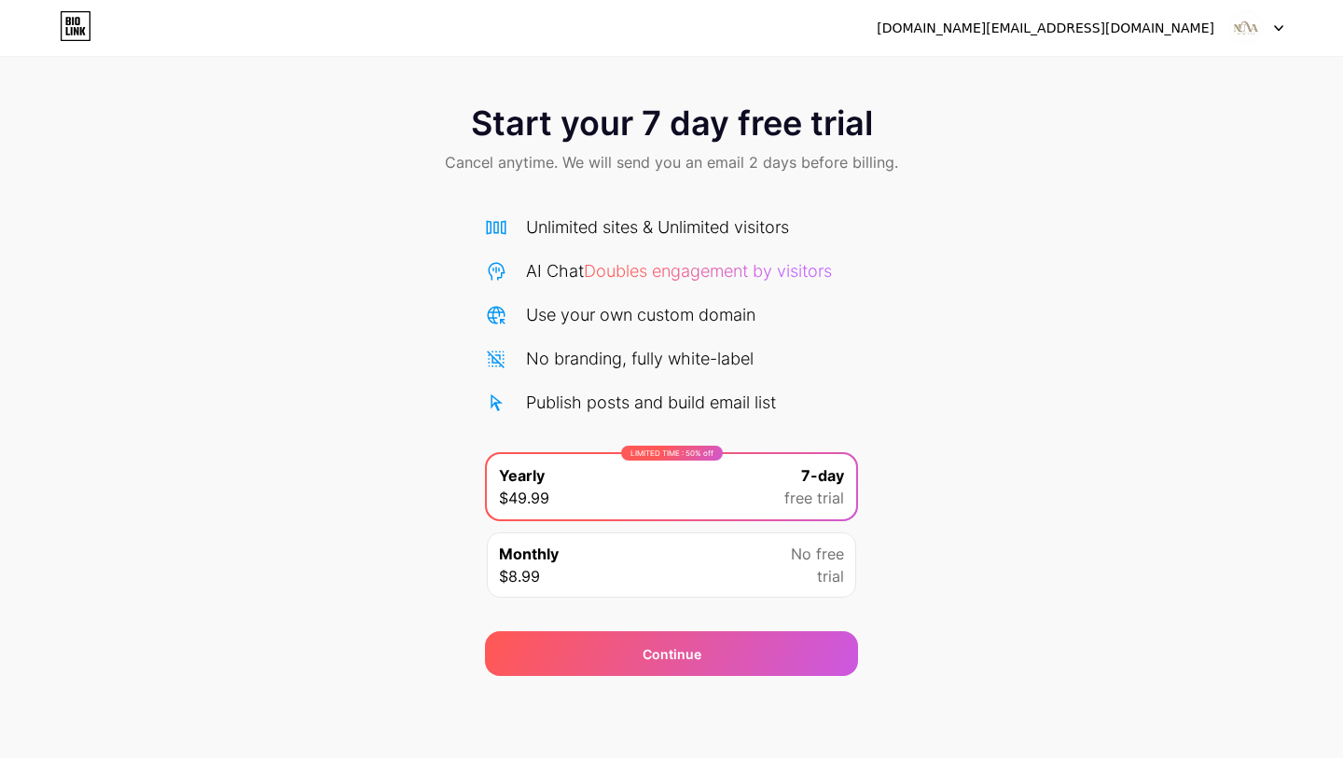
click at [906, 451] on div "Start your 7 day free trial Cancel anytime. We will send you an email 2 days be…" at bounding box center [671, 381] width 1343 height 590
click at [768, 562] on div "Monthly $8.99 No free trial" at bounding box center [671, 565] width 369 height 65
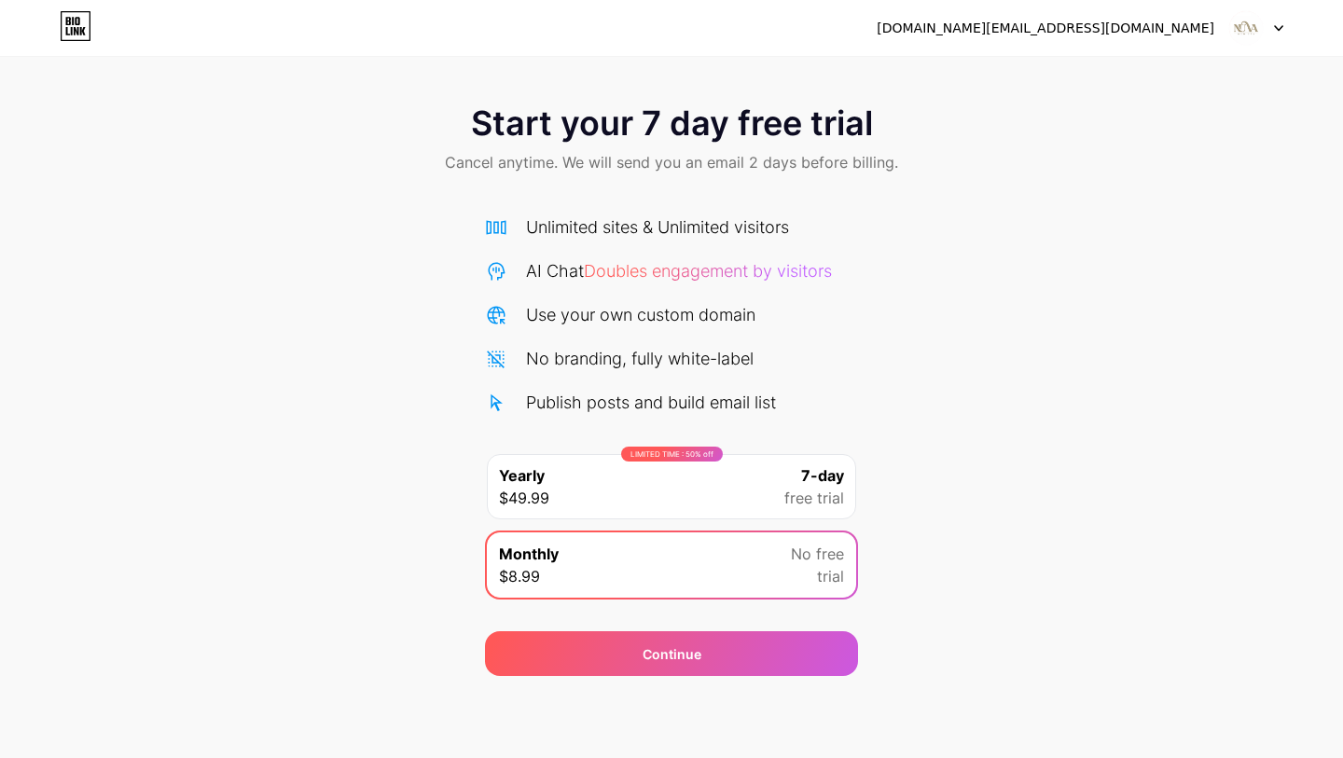
click at [831, 479] on span "7-day" at bounding box center [822, 475] width 43 height 22
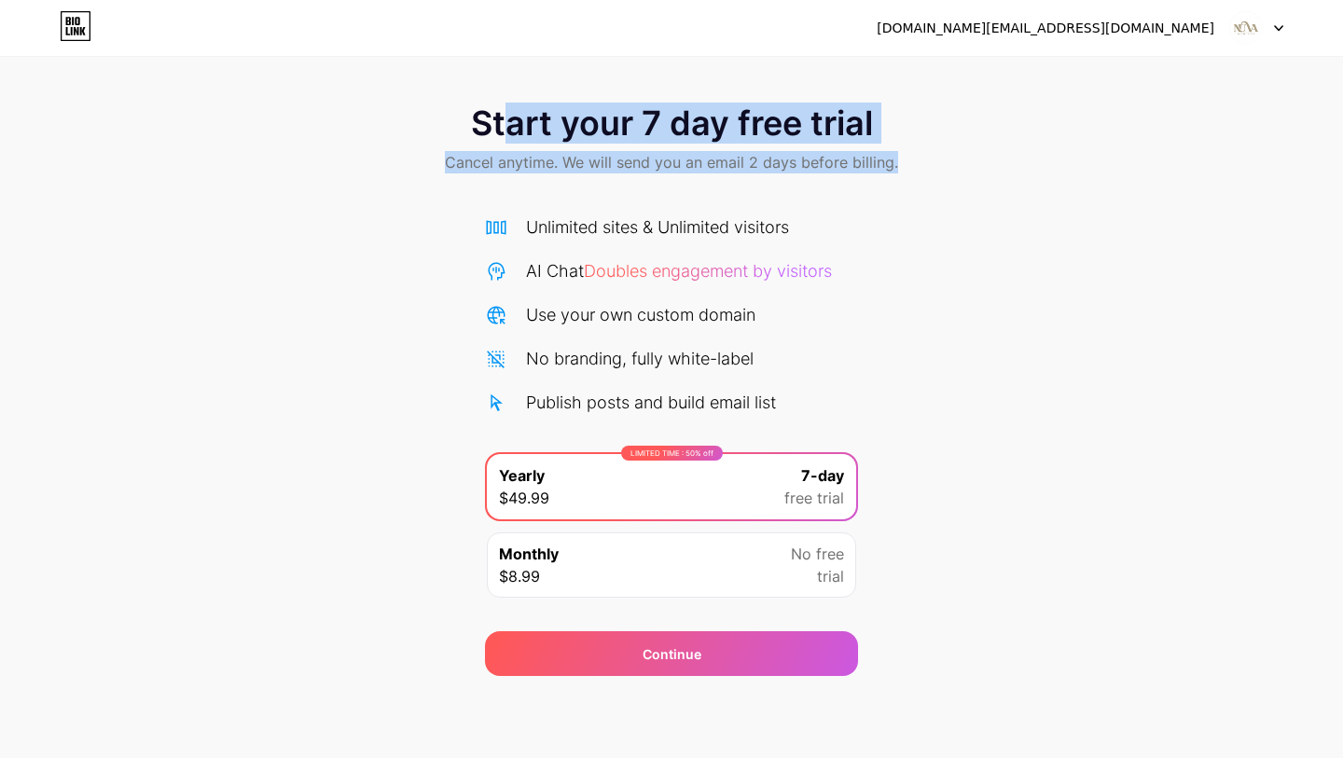
drag, startPoint x: 508, startPoint y: 116, endPoint x: 947, endPoint y: 152, distance: 439.8
click at [947, 152] on div "Start your 7 day free trial Cancel anytime. We will send you an email 2 days be…" at bounding box center [671, 141] width 1343 height 110
click at [334, 104] on div "Start your 7 day free trial Cancel anytime. We will send you an email 2 days be…" at bounding box center [671, 141] width 1343 height 110
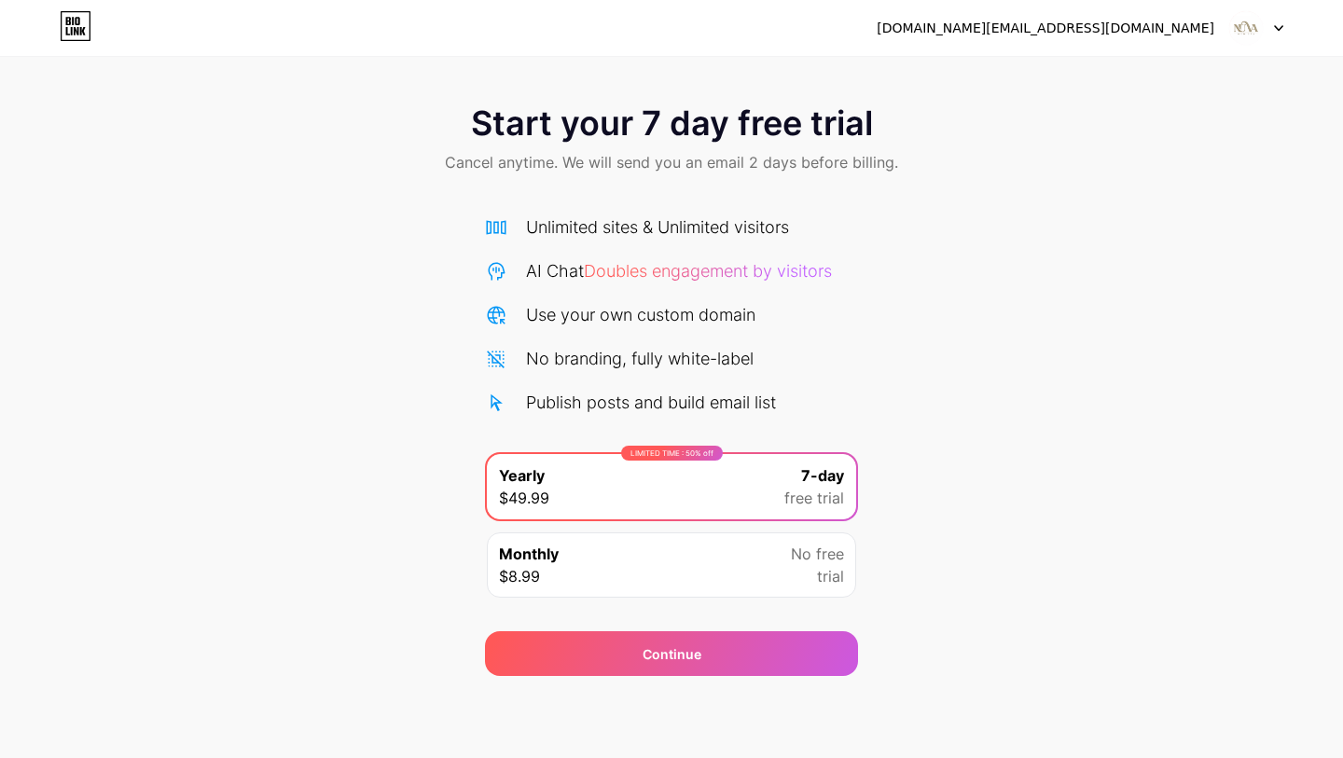
click at [71, 21] on icon at bounding box center [76, 26] width 32 height 30
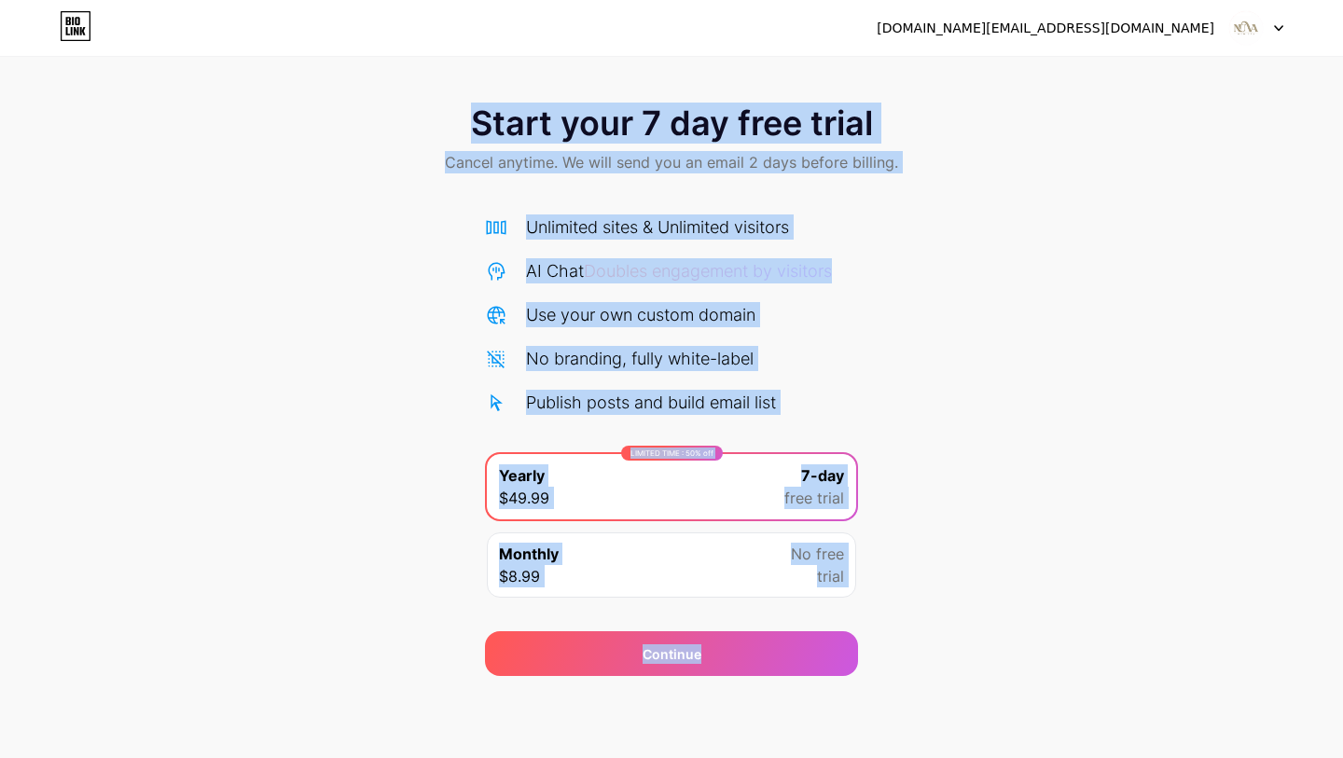
drag, startPoint x: 706, startPoint y: 201, endPoint x: 1040, endPoint y: 639, distance: 550.2
click at [1040, 639] on div "Start your 7 day free trial Cancel anytime. We will send you an email 2 days be…" at bounding box center [671, 381] width 1343 height 590
drag, startPoint x: 955, startPoint y: 598, endPoint x: 839, endPoint y: 638, distance: 122.4
click at [954, 598] on div "Start your 7 day free trial Cancel anytime. We will send you an email 2 days be…" at bounding box center [671, 381] width 1343 height 590
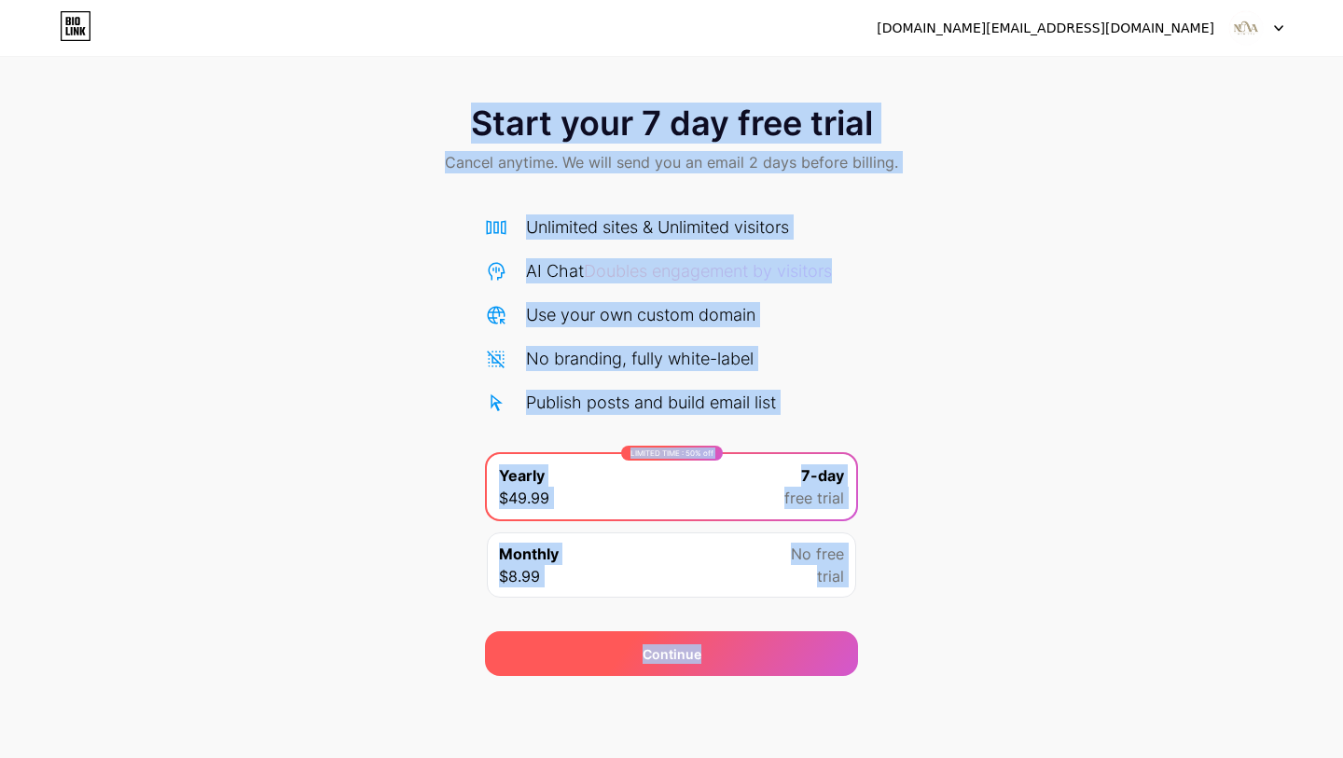
click at [762, 645] on div "Continue" at bounding box center [671, 653] width 373 height 45
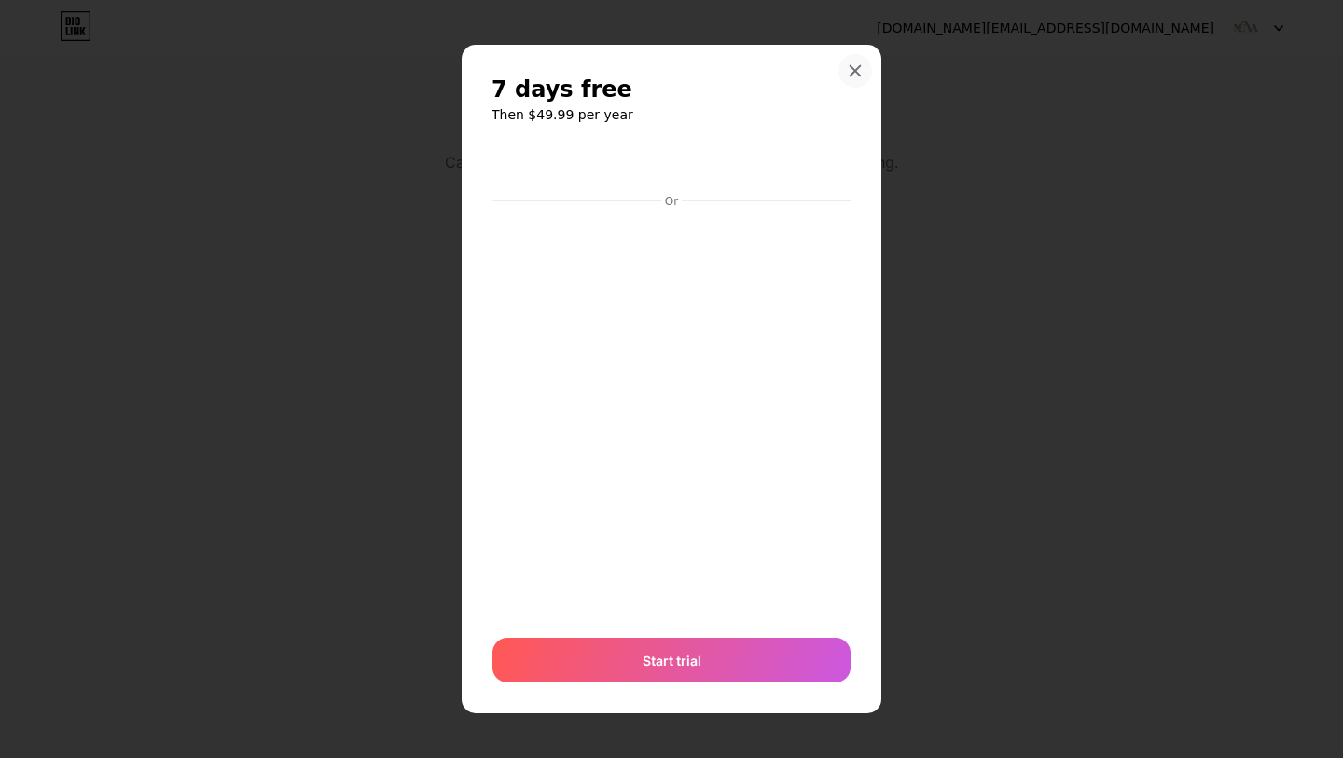
click at [853, 69] on icon at bounding box center [856, 70] width 10 height 10
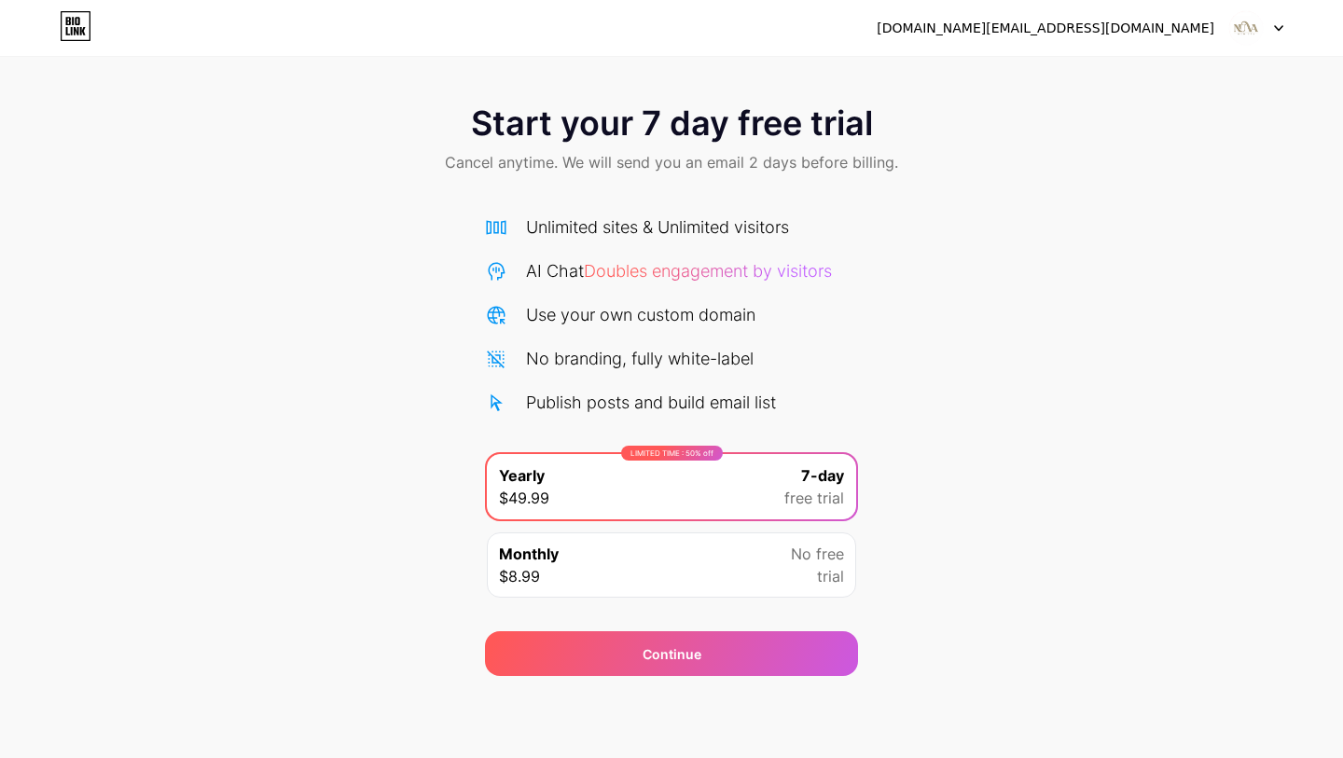
click at [1271, 18] on div at bounding box center [1256, 28] width 54 height 34
